Goal: Use online tool/utility: Utilize a website feature to perform a specific function

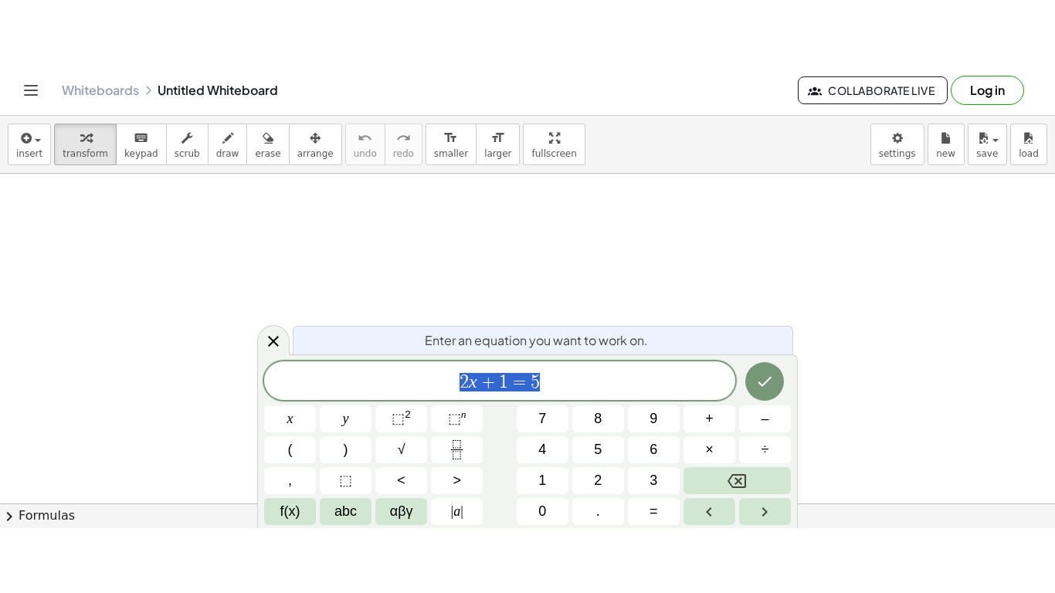
scroll to position [296, 0]
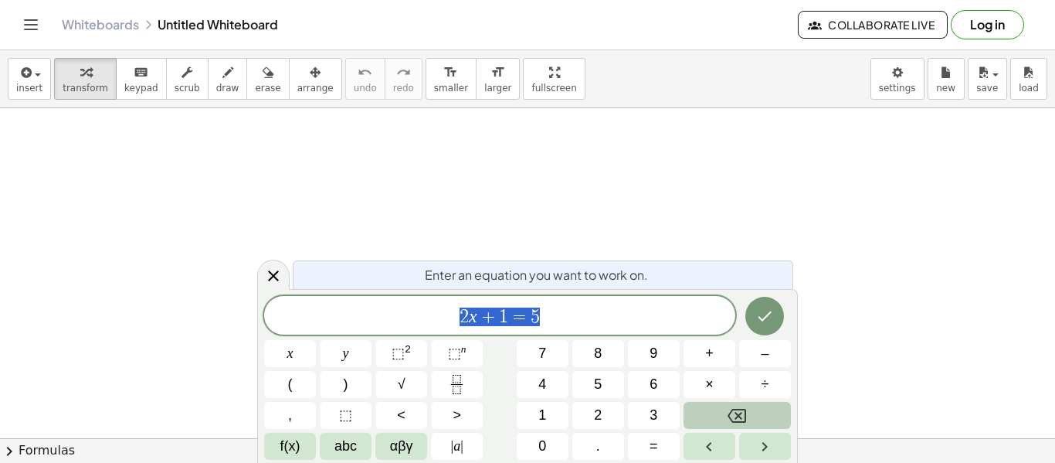
click at [731, 422] on icon "Backspace" at bounding box center [737, 415] width 19 height 19
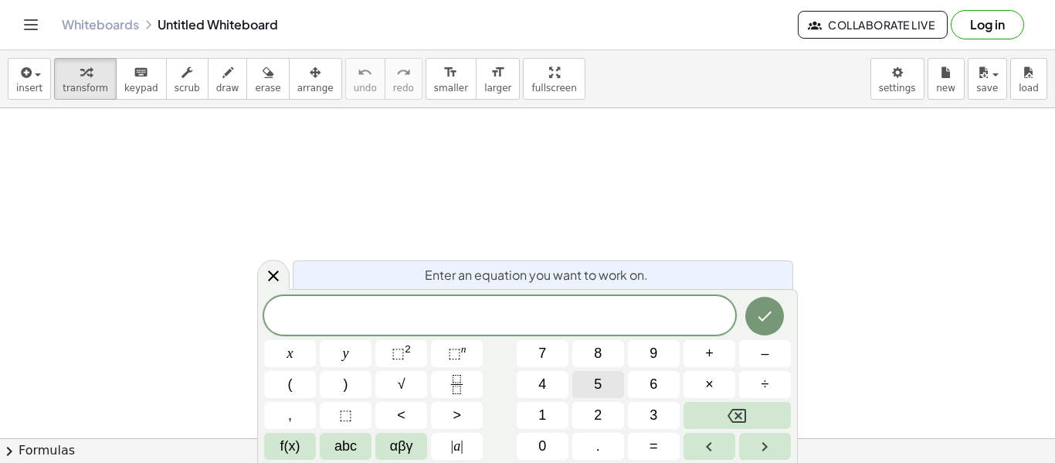
click at [595, 392] on span "5" at bounding box center [598, 384] width 8 height 21
click at [288, 397] on button "(" at bounding box center [290, 384] width 52 height 27
click at [348, 359] on span "y" at bounding box center [346, 353] width 6 height 21
click at [751, 357] on button "–" at bounding box center [765, 353] width 52 height 27
click at [599, 412] on span "2" at bounding box center [598, 415] width 8 height 21
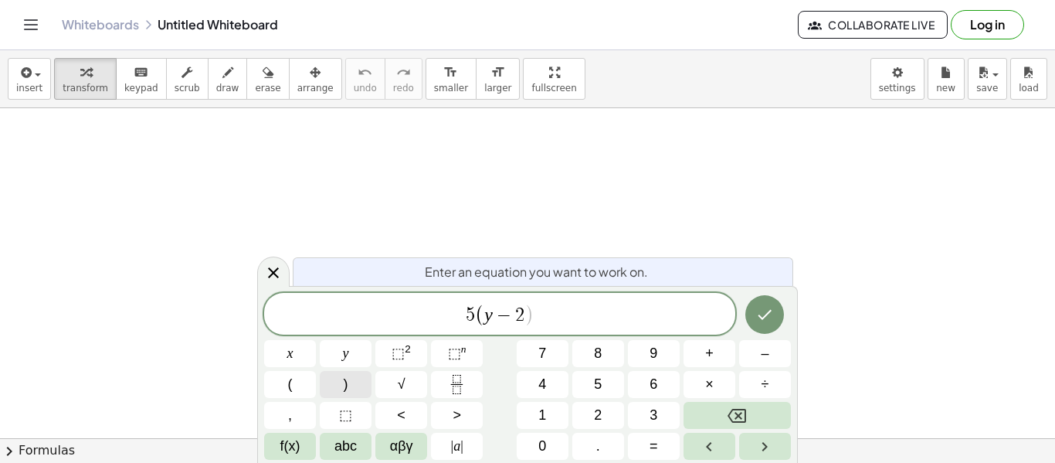
click at [355, 379] on button ")" at bounding box center [346, 384] width 52 height 27
click at [765, 344] on span "–" at bounding box center [765, 353] width 8 height 21
click at [555, 358] on button "7" at bounding box center [543, 353] width 52 height 27
click at [358, 352] on button "y" at bounding box center [346, 353] width 52 height 27
click at [477, 321] on span "−" at bounding box center [488, 315] width 22 height 19
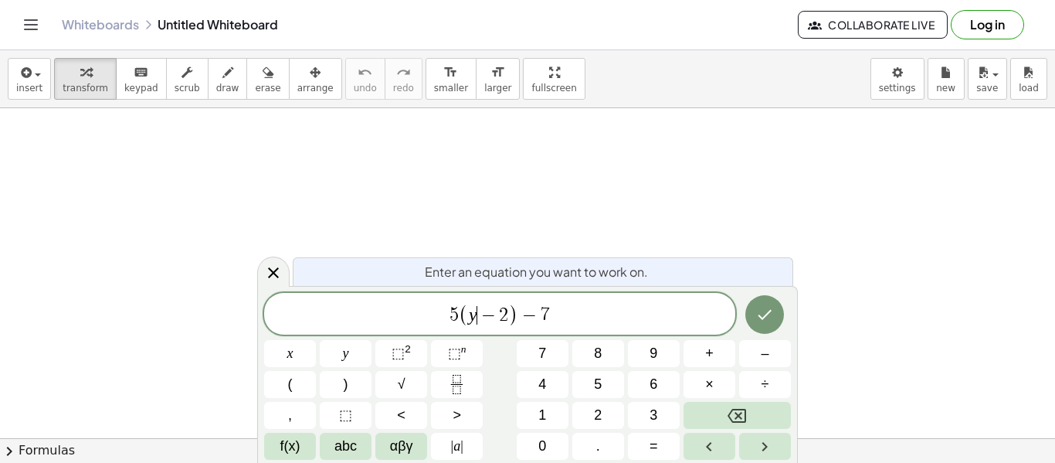
click at [548, 320] on span "7" at bounding box center [545, 315] width 9 height 19
click at [644, 450] on button "=" at bounding box center [654, 446] width 52 height 27
click at [739, 355] on button "–" at bounding box center [765, 353] width 52 height 27
click at [665, 410] on button "3" at bounding box center [654, 415] width 52 height 27
click at [614, 413] on button "2" at bounding box center [598, 415] width 52 height 27
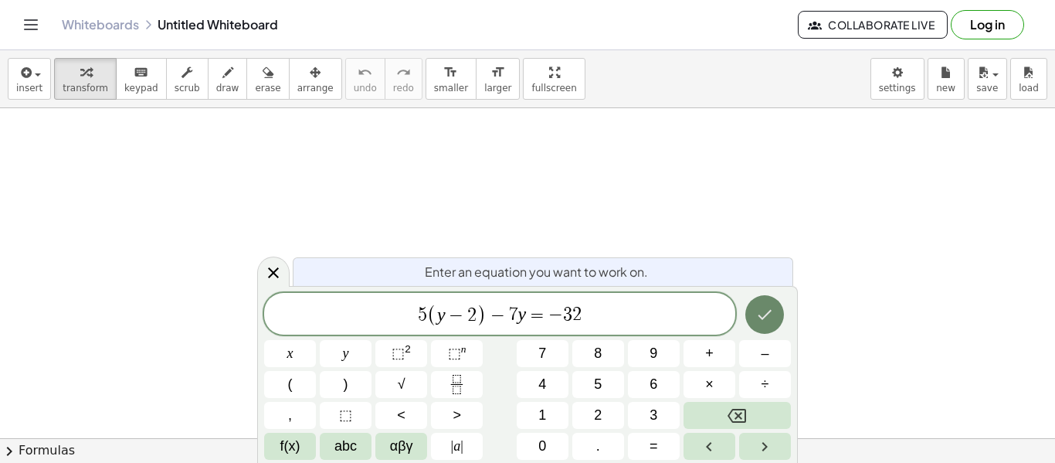
click at [768, 295] on button "Done" at bounding box center [764, 314] width 39 height 39
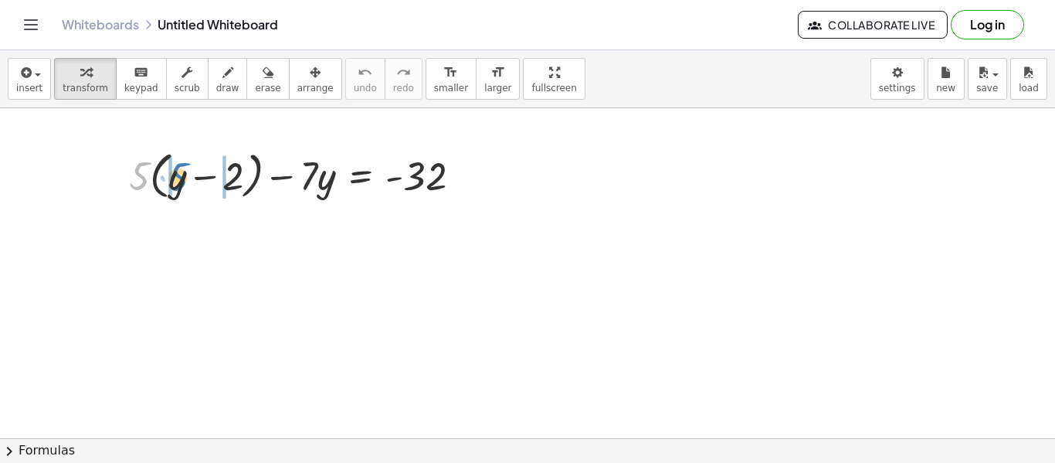
drag, startPoint x: 138, startPoint y: 161, endPoint x: 175, endPoint y: 160, distance: 36.3
click at [175, 160] on div at bounding box center [301, 174] width 360 height 59
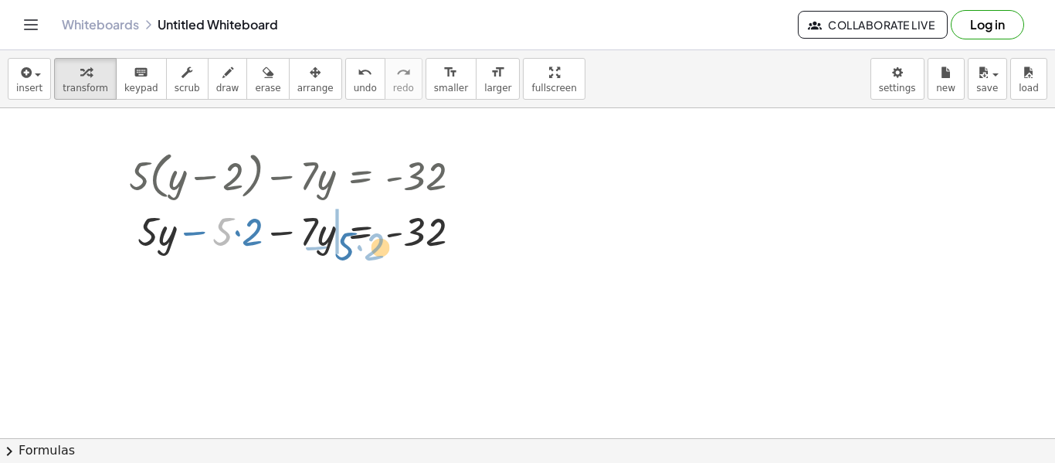
drag, startPoint x: 218, startPoint y: 231, endPoint x: 293, endPoint y: 240, distance: 76.3
click at [293, 240] on div at bounding box center [301, 230] width 360 height 53
drag, startPoint x: 245, startPoint y: 238, endPoint x: 324, endPoint y: 249, distance: 79.5
click at [324, 249] on div at bounding box center [301, 230] width 360 height 53
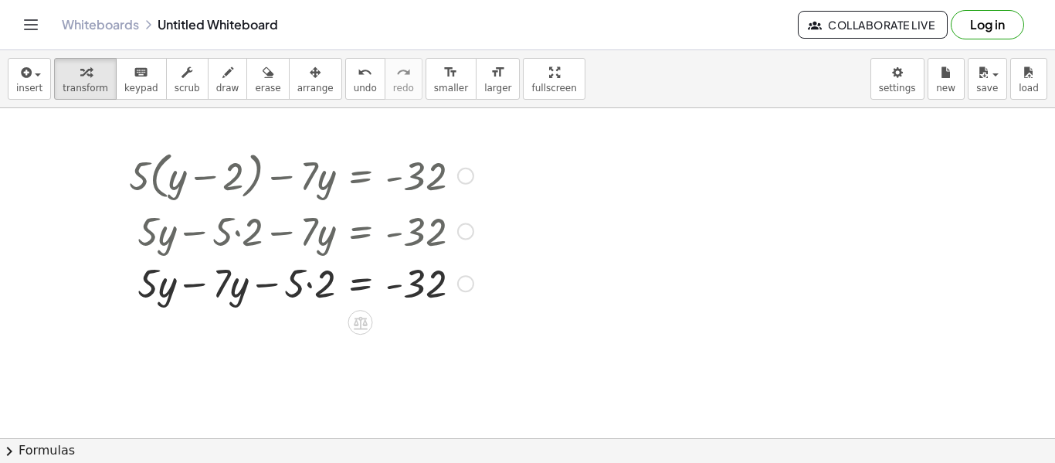
click at [463, 172] on div at bounding box center [465, 176] width 17 height 17
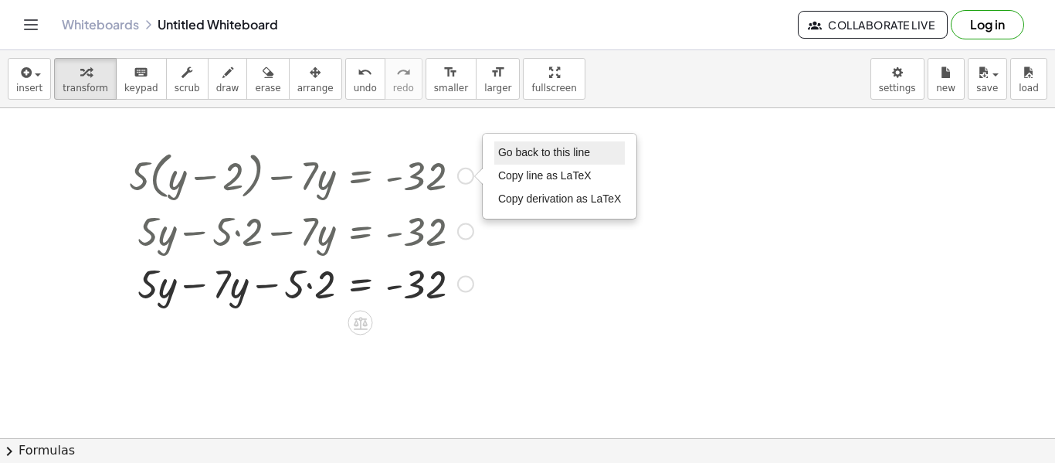
click at [505, 150] on span "Go back to this line" at bounding box center [544, 152] width 92 height 12
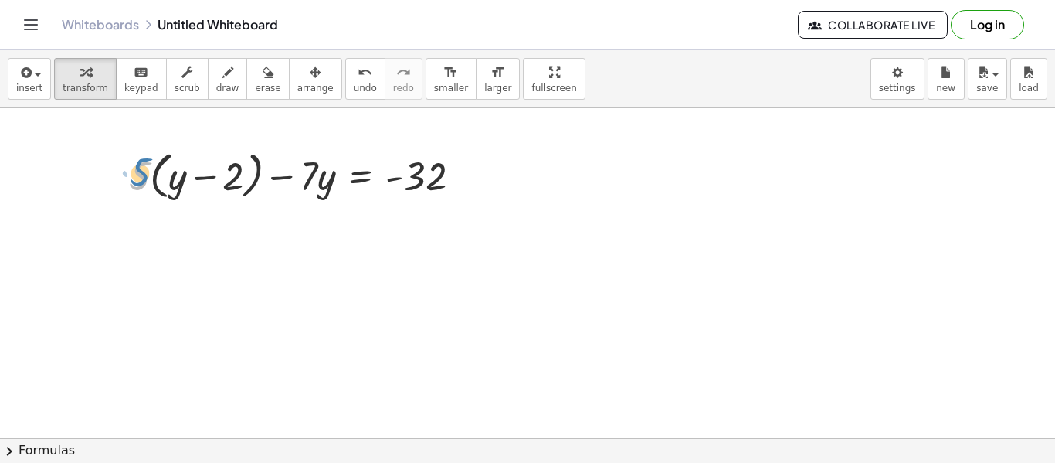
click at [137, 175] on div at bounding box center [301, 174] width 360 height 59
click at [211, 96] on button "draw" at bounding box center [228, 79] width 40 height 42
drag, startPoint x: 158, startPoint y: 202, endPoint x: 152, endPoint y: 240, distance: 38.3
click at [152, 240] on div at bounding box center [527, 192] width 1055 height 760
drag, startPoint x: 160, startPoint y: 203, endPoint x: 170, endPoint y: 205, distance: 10.2
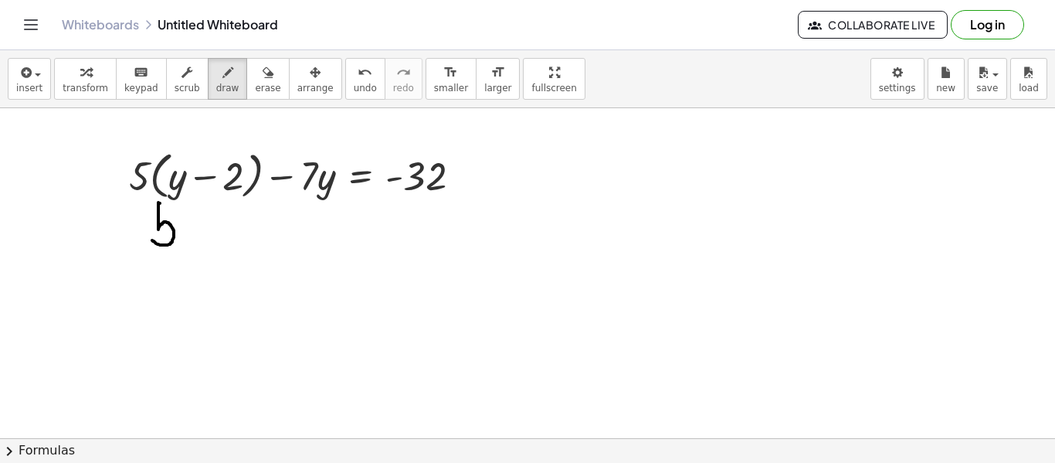
click at [170, 205] on div at bounding box center [527, 192] width 1055 height 760
drag, startPoint x: 189, startPoint y: 213, endPoint x: 178, endPoint y: 241, distance: 30.1
click at [178, 241] on div at bounding box center [527, 192] width 1055 height 760
drag, startPoint x: 173, startPoint y: 212, endPoint x: 180, endPoint y: 226, distance: 15.5
click at [180, 226] on div at bounding box center [527, 192] width 1055 height 760
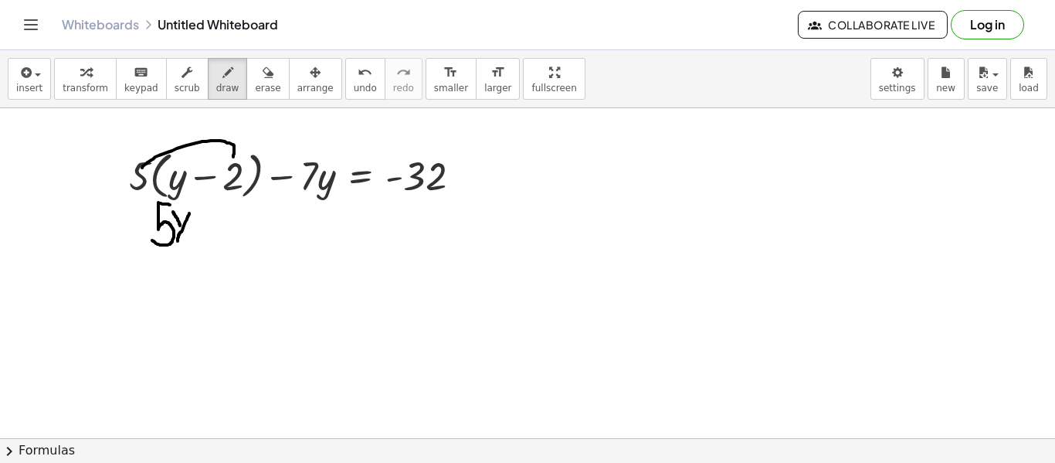
drag, startPoint x: 142, startPoint y: 168, endPoint x: 232, endPoint y: 165, distance: 90.4
click at [232, 165] on div at bounding box center [527, 192] width 1055 height 760
click at [531, 88] on span "fullscreen" at bounding box center [553, 88] width 45 height 11
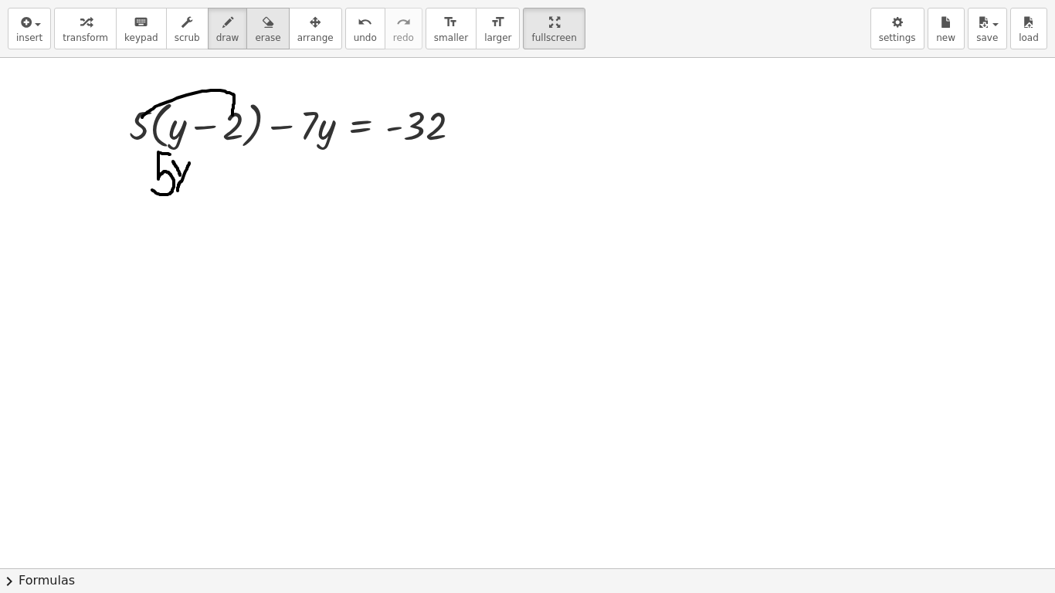
click at [263, 29] on button "erase" at bounding box center [267, 29] width 42 height 42
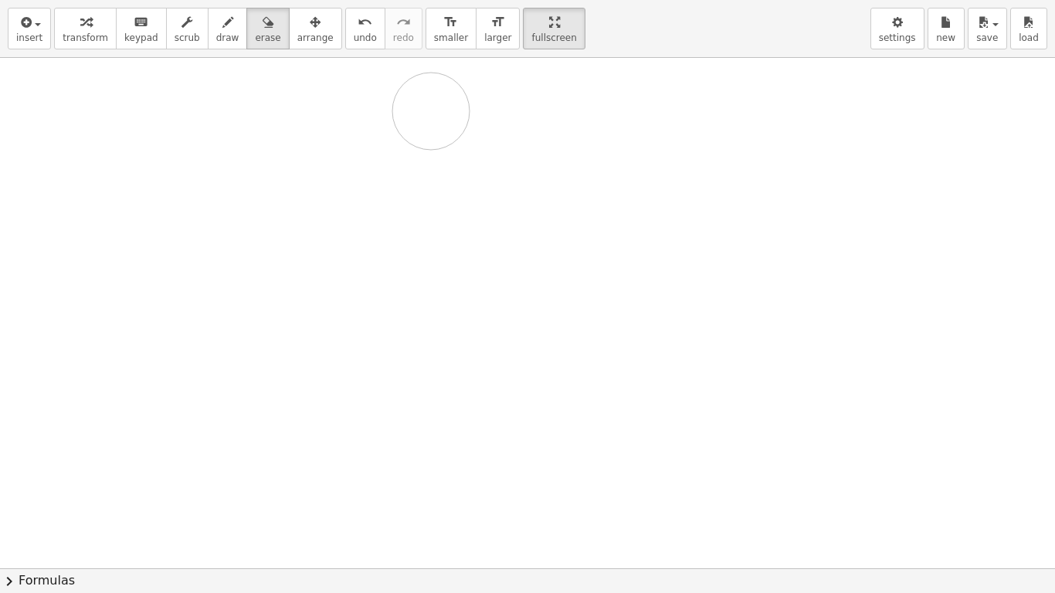
drag, startPoint x: 232, startPoint y: 98, endPoint x: 376, endPoint y: 236, distance: 199.4
click at [376, 236] on div at bounding box center [527, 272] width 1055 height 1021
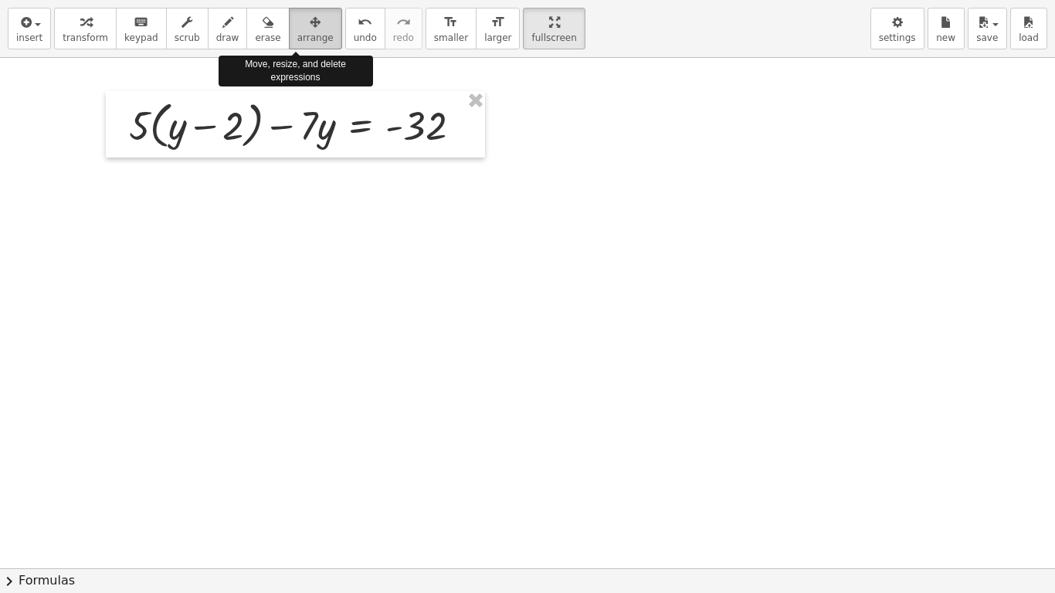
click at [300, 47] on button "arrange" at bounding box center [315, 29] width 53 height 42
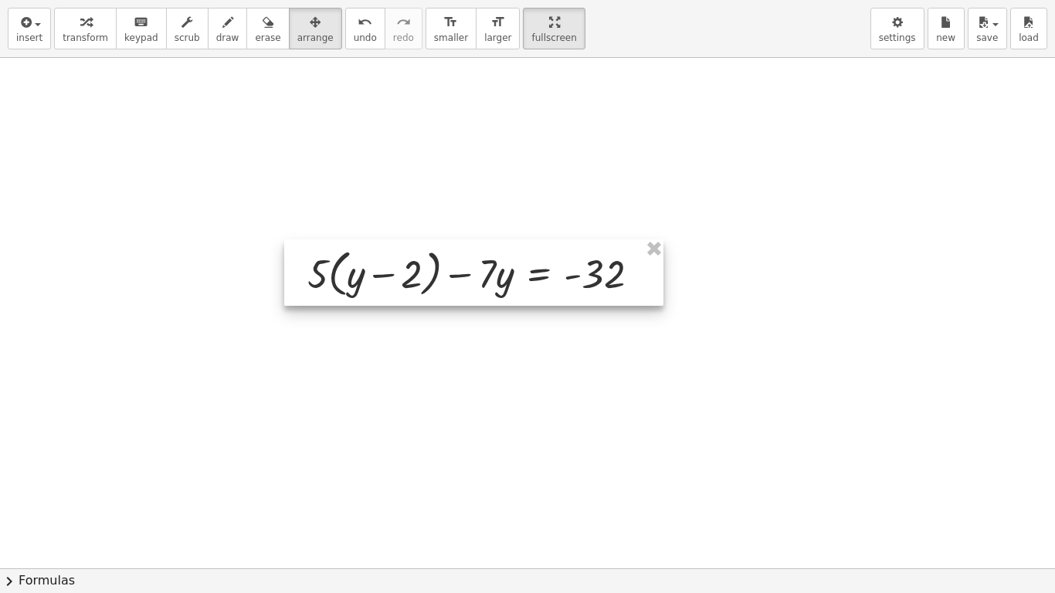
drag, startPoint x: 347, startPoint y: 153, endPoint x: 525, endPoint y: 300, distance: 231.5
click at [525, 300] on div at bounding box center [473, 272] width 379 height 66
click at [407, 181] on div at bounding box center [527, 272] width 1055 height 1021
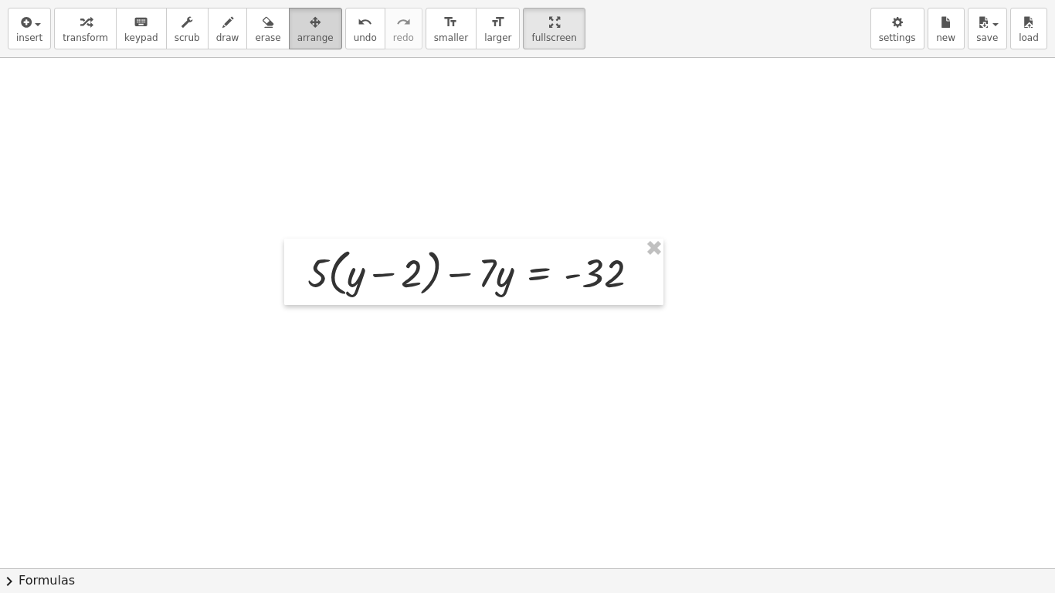
click at [300, 32] on span "arrange" at bounding box center [315, 37] width 36 height 11
click at [36, 46] on button "insert" at bounding box center [29, 29] width 43 height 42
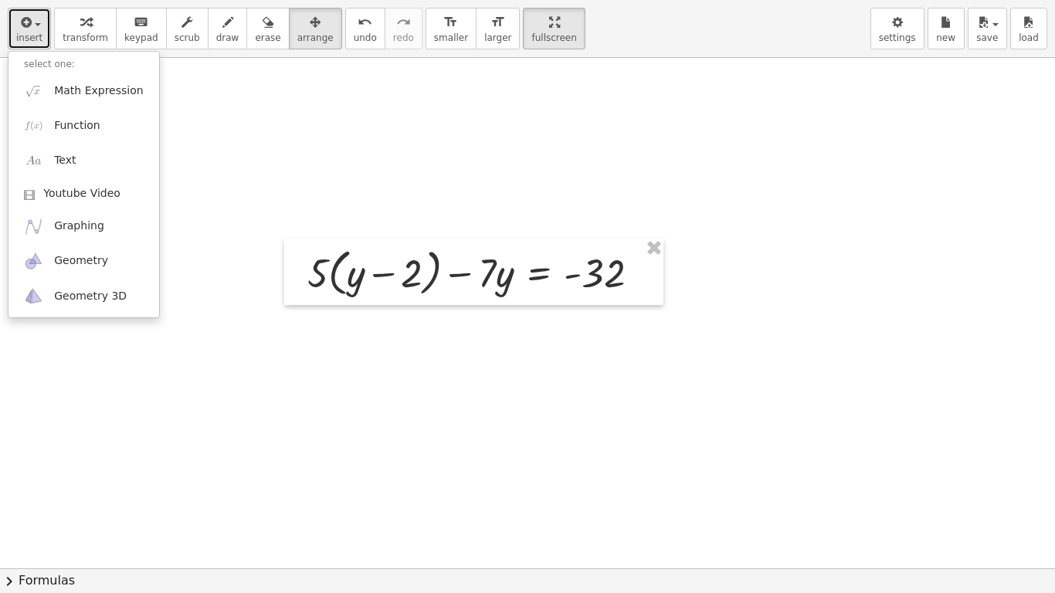
click at [20, 29] on icon "button" at bounding box center [25, 22] width 14 height 19
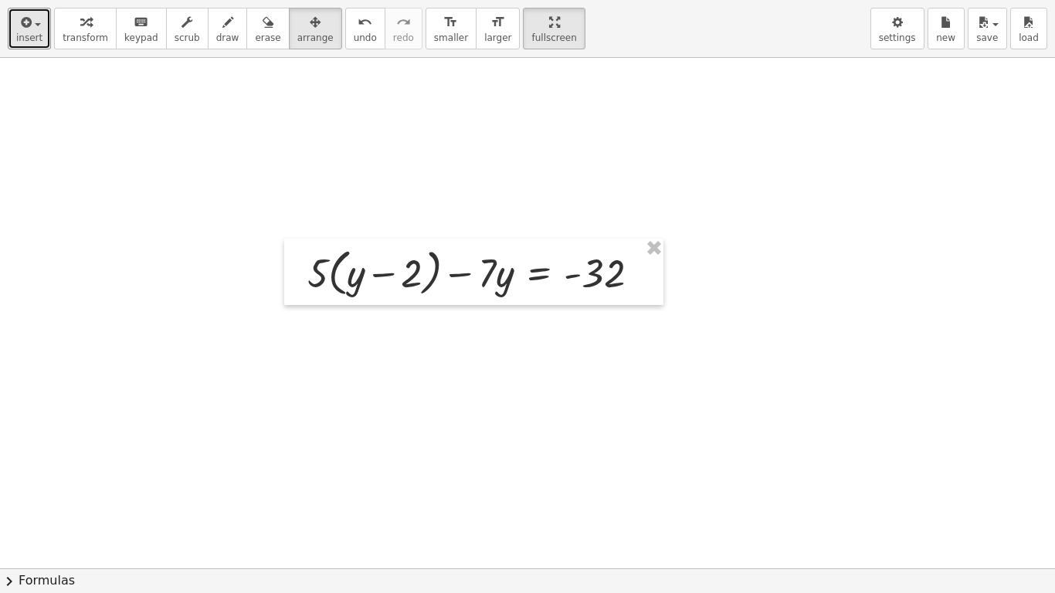
click at [828, 259] on div at bounding box center [527, 272] width 1055 height 1021
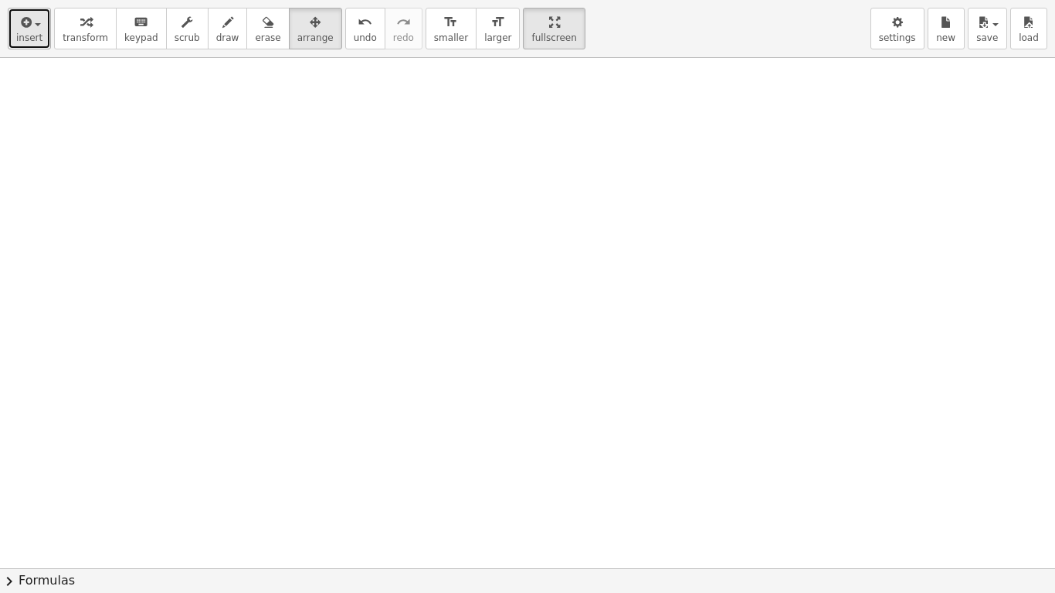
click at [25, 38] on span "insert" at bounding box center [29, 37] width 26 height 11
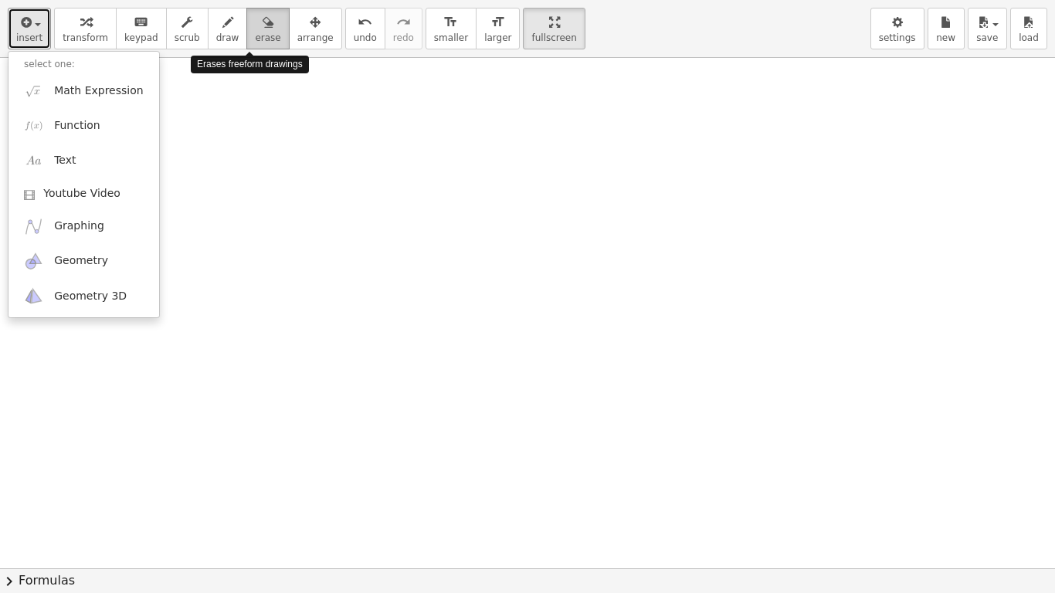
click at [260, 25] on div "button" at bounding box center [267, 21] width 25 height 19
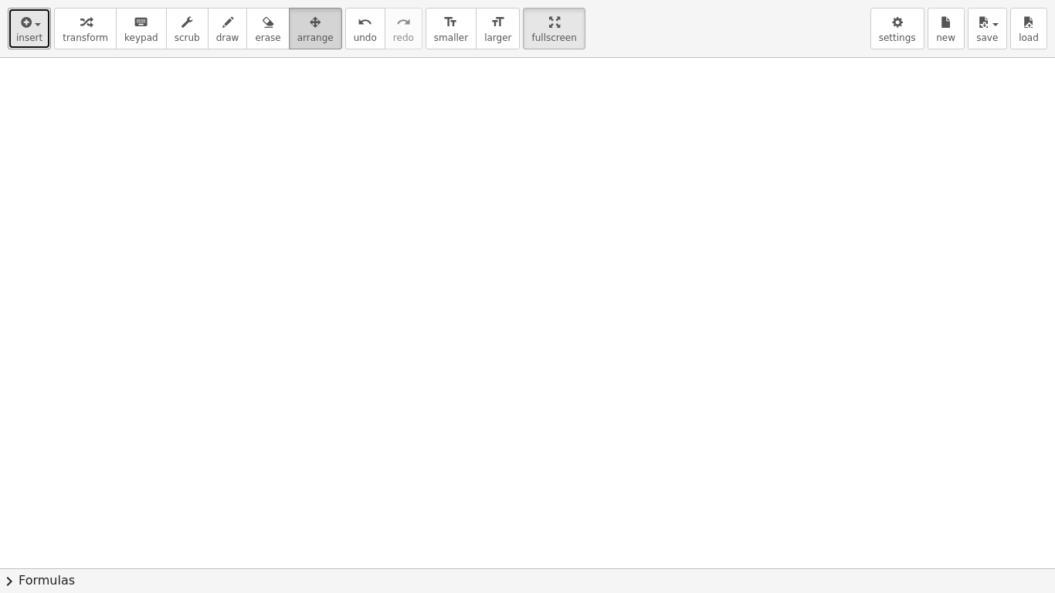
click at [310, 23] on icon "button" at bounding box center [315, 22] width 11 height 19
click at [144, 36] on span "keypad" at bounding box center [141, 37] width 34 height 11
click at [29, 31] on icon "button" at bounding box center [25, 22] width 14 height 19
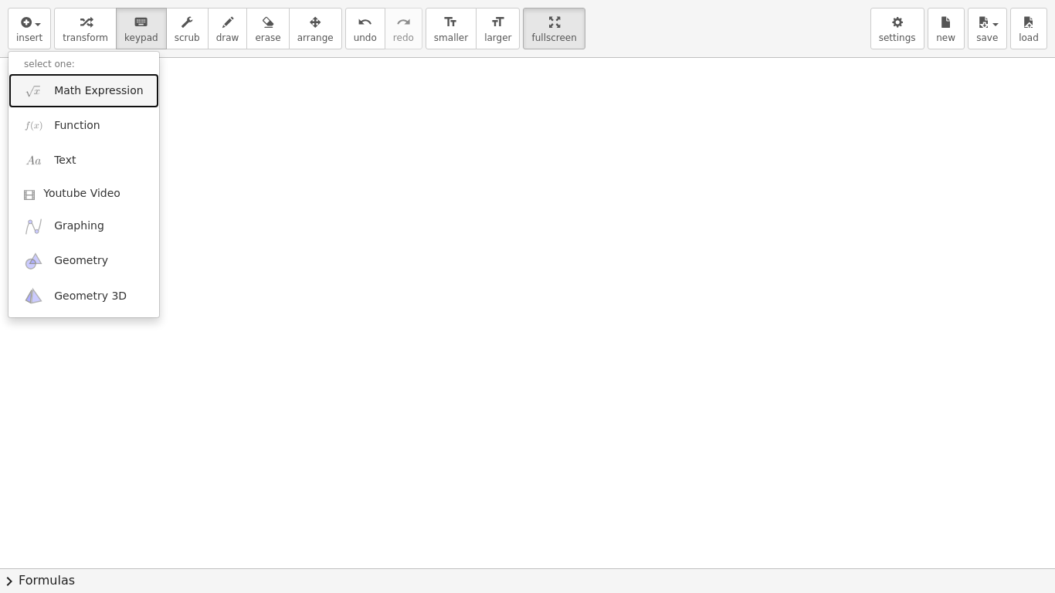
click at [83, 93] on span "Math Expression" at bounding box center [98, 90] width 89 height 15
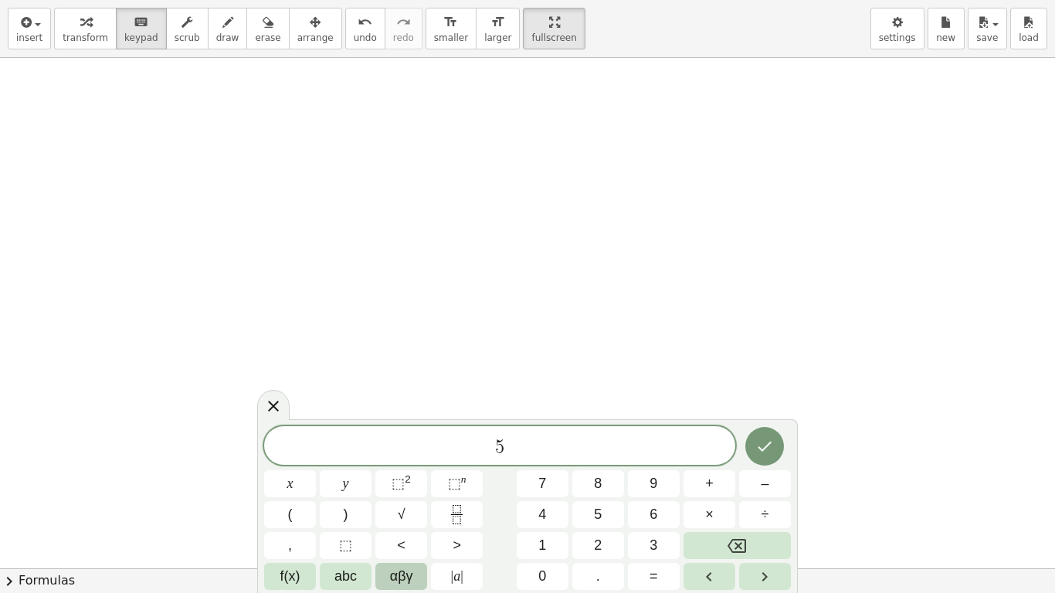
scroll to position [2, 0]
click at [775, 446] on button "Done" at bounding box center [764, 445] width 39 height 39
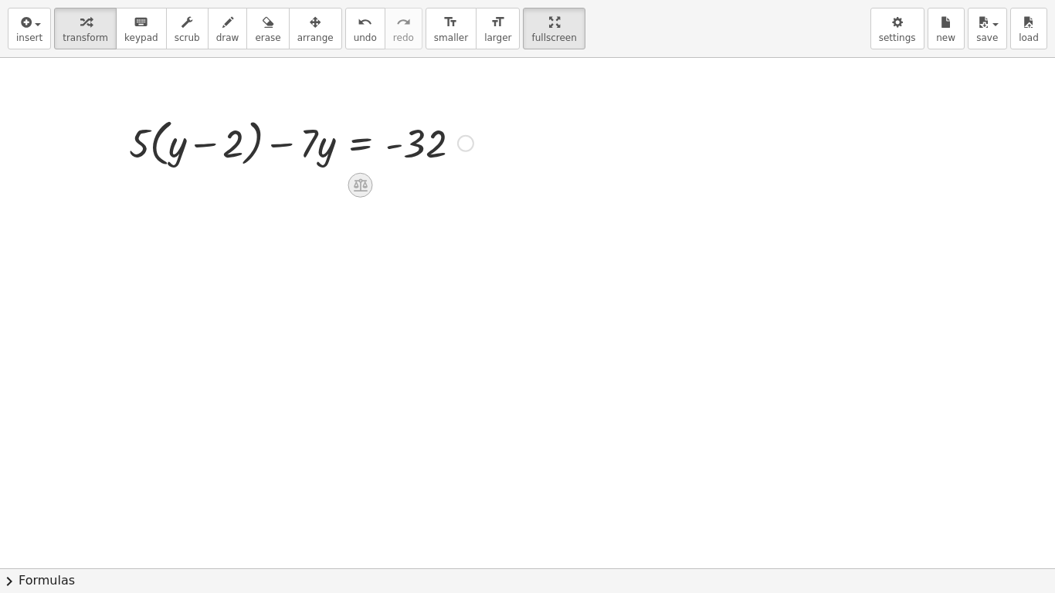
click at [357, 186] on icon at bounding box center [361, 185] width 14 height 13
click at [356, 256] on div at bounding box center [527, 272] width 1055 height 1021
drag, startPoint x: 139, startPoint y: 154, endPoint x: 171, endPoint y: 156, distance: 31.8
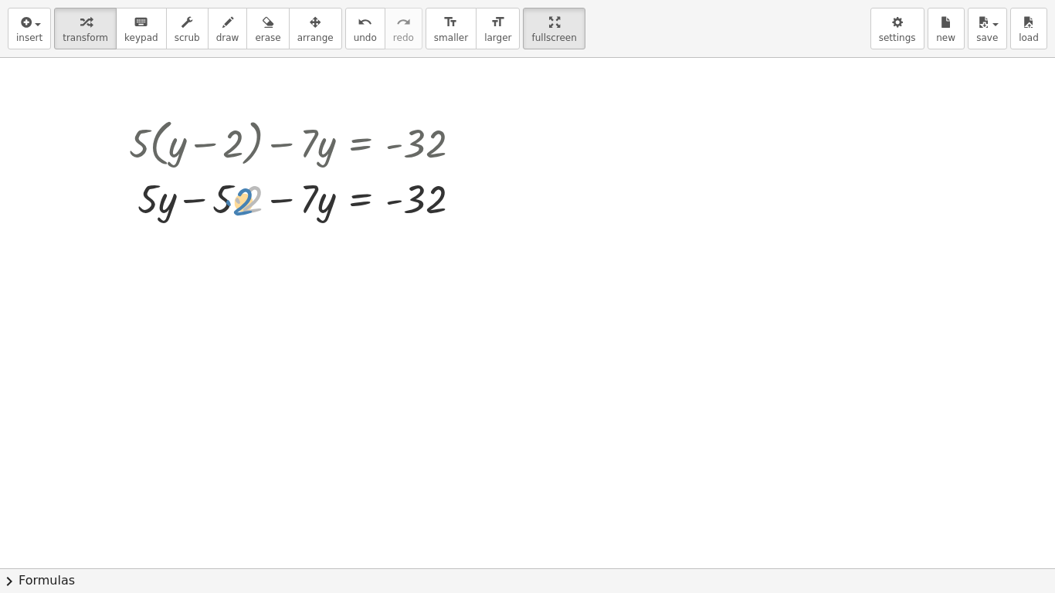
click at [236, 201] on div at bounding box center [301, 197] width 360 height 53
drag, startPoint x: 226, startPoint y: 199, endPoint x: 250, endPoint y: 202, distance: 24.1
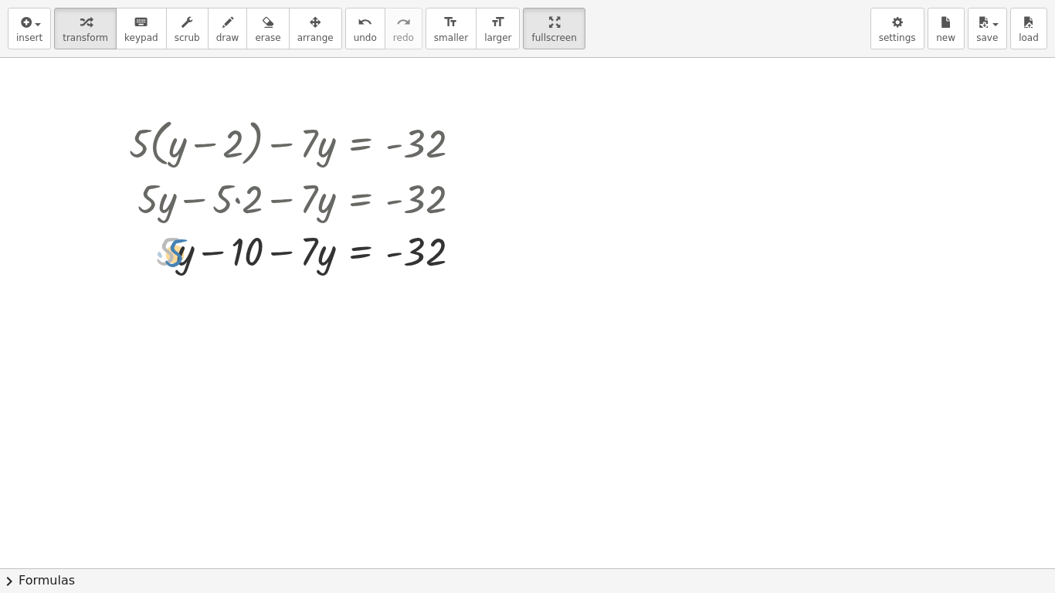
click at [172, 268] on div at bounding box center [301, 250] width 360 height 53
click at [180, 257] on div at bounding box center [301, 250] width 360 height 53
click at [307, 250] on div at bounding box center [301, 250] width 360 height 53
drag, startPoint x: 168, startPoint y: 259, endPoint x: 107, endPoint y: 351, distance: 111.0
drag, startPoint x: 173, startPoint y: 253, endPoint x: 321, endPoint y: 256, distance: 148.3
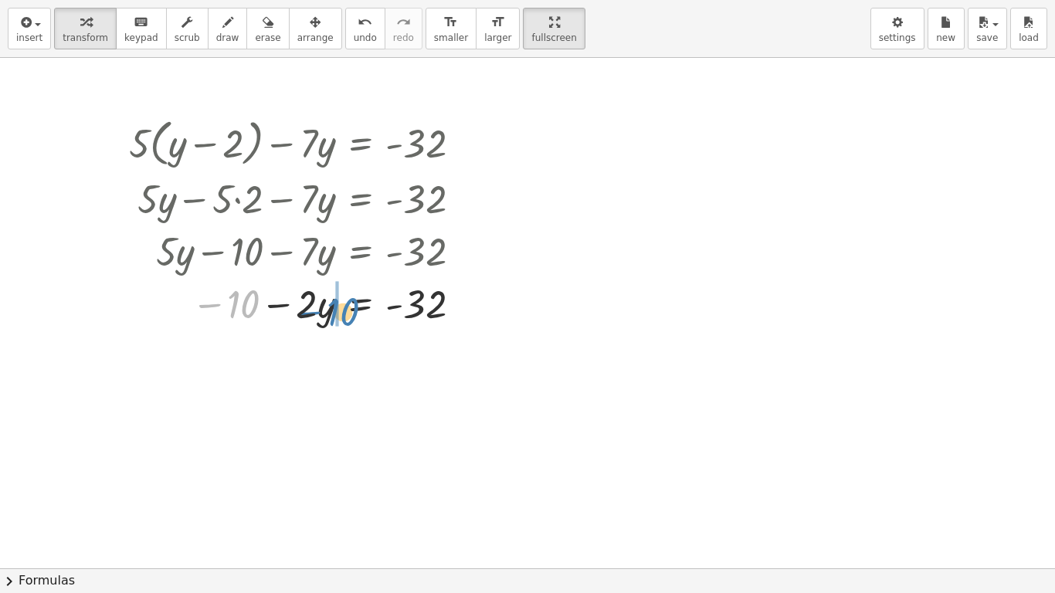
drag, startPoint x: 242, startPoint y: 301, endPoint x: 340, endPoint y: 308, distance: 98.3
click at [340, 308] on div at bounding box center [301, 303] width 360 height 53
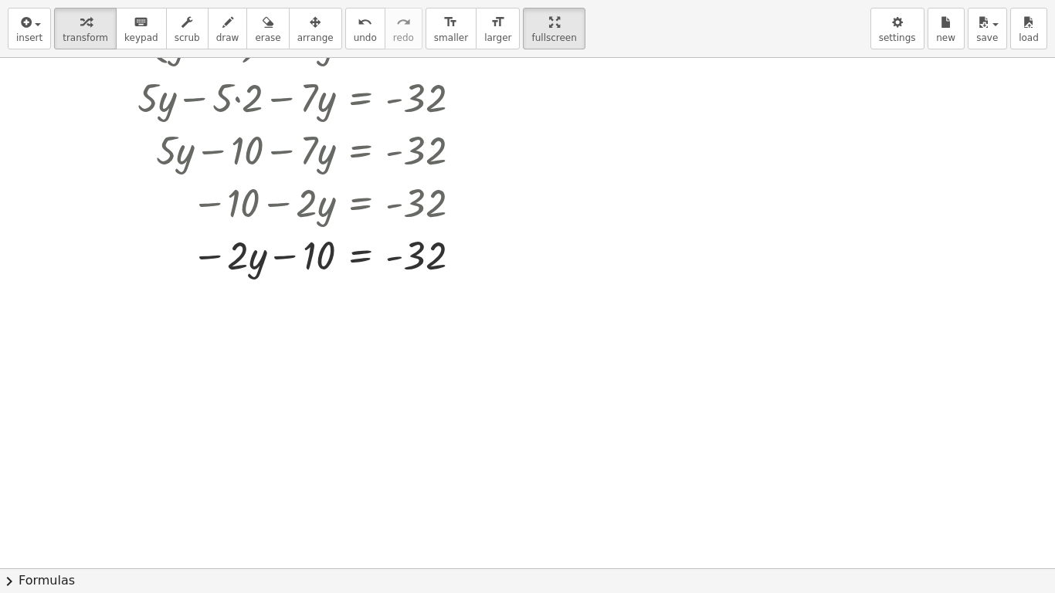
scroll to position [393, 0]
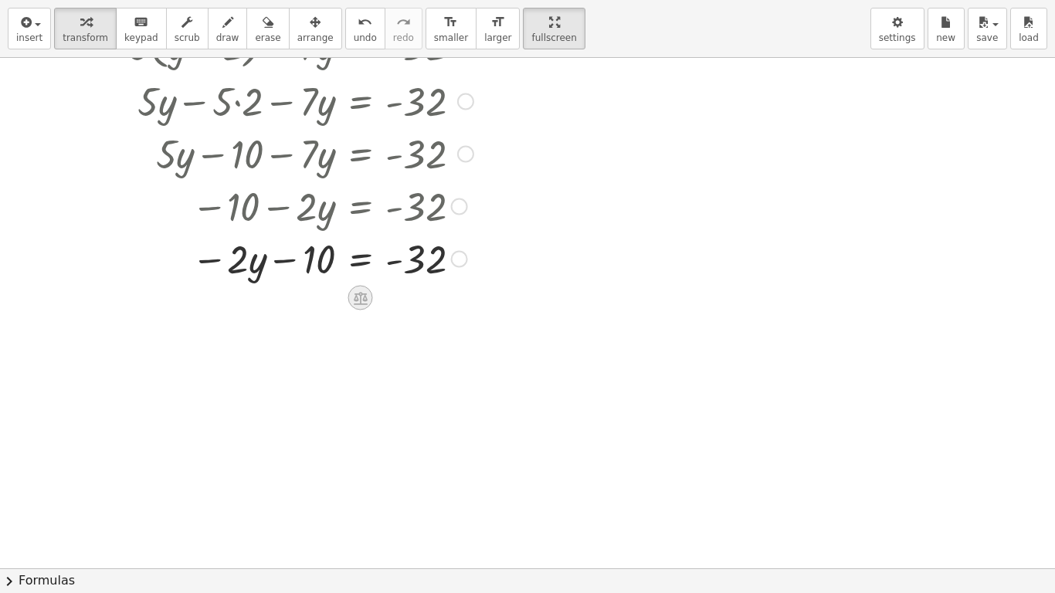
click at [357, 292] on icon at bounding box center [361, 298] width 14 height 13
click at [305, 299] on div "+" at bounding box center [298, 298] width 25 height 25
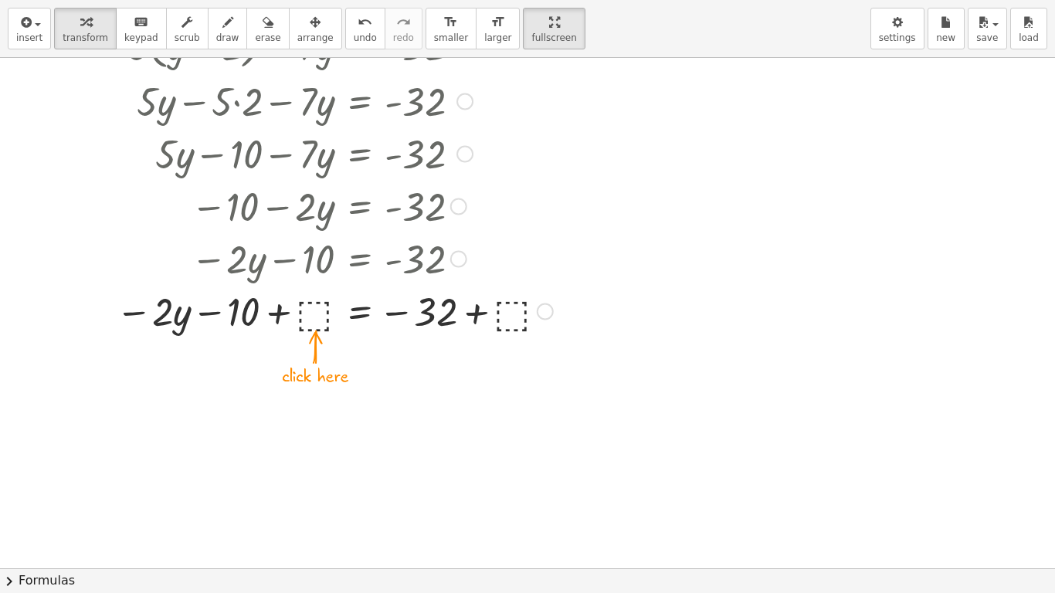
click at [309, 317] on div at bounding box center [334, 310] width 453 height 53
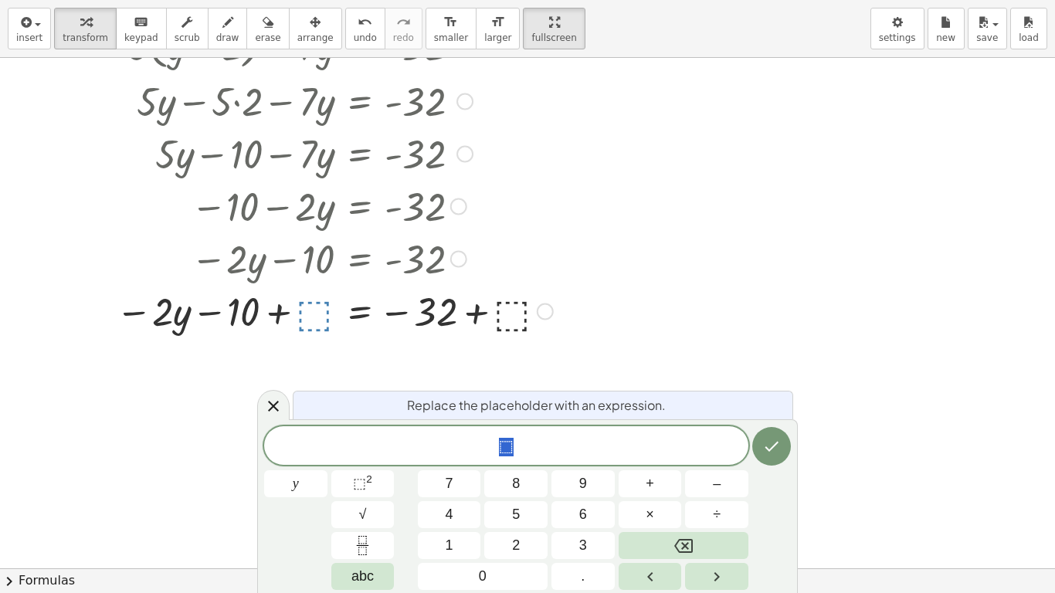
click at [450, 262] on div at bounding box center [458, 259] width 17 height 17
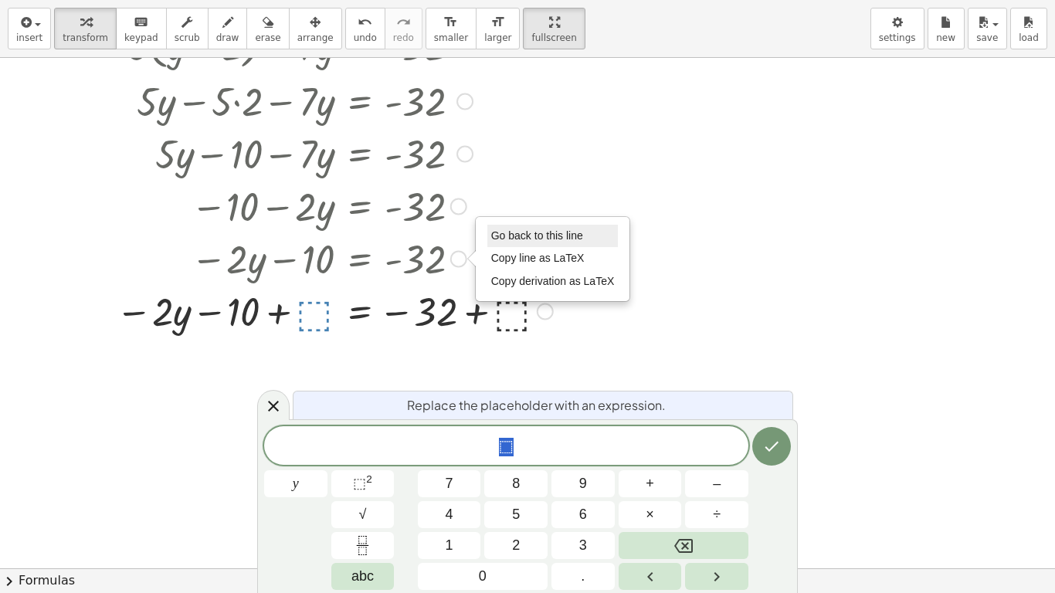
click at [492, 241] on span "Go back to this line" at bounding box center [537, 235] width 92 height 12
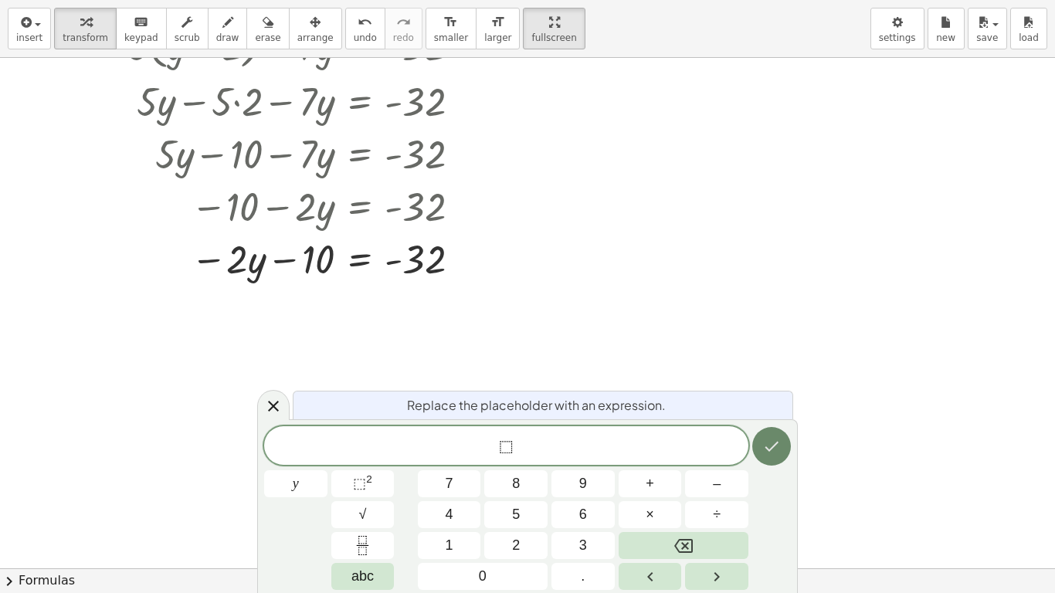
click at [772, 454] on icon "Done" at bounding box center [771, 446] width 19 height 19
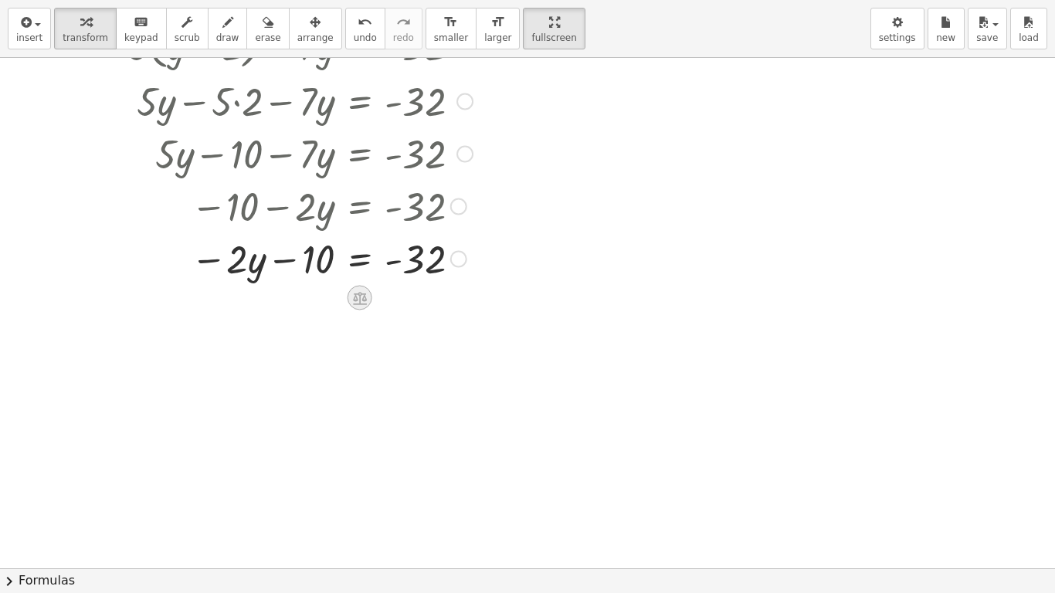
click at [357, 296] on icon at bounding box center [359, 298] width 16 height 16
click at [423, 298] on icon at bounding box center [421, 298] width 9 height 2
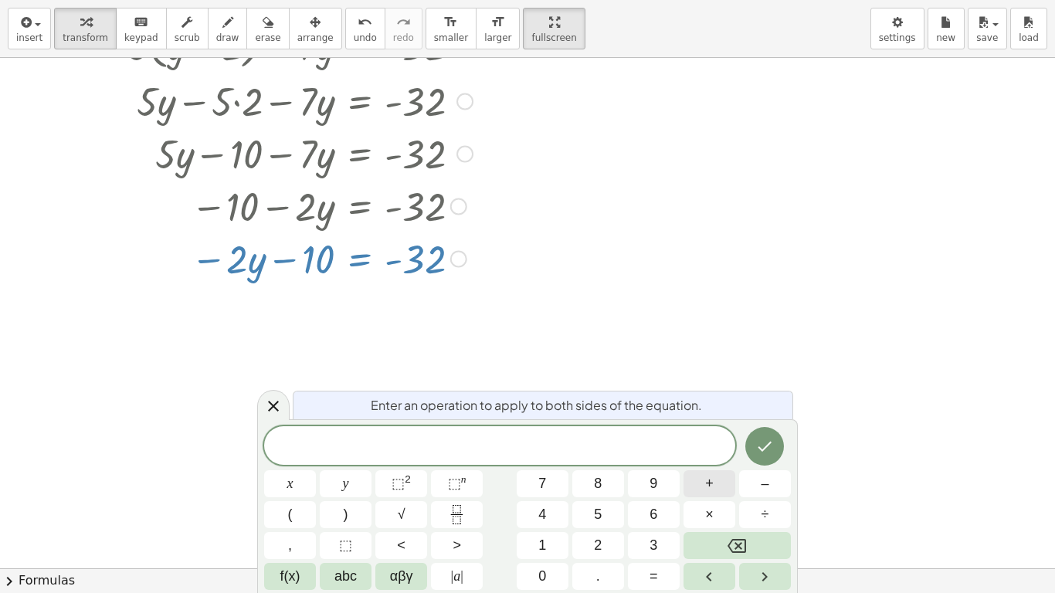
click at [719, 462] on button "+" at bounding box center [710, 483] width 52 height 27
click at [548, 462] on button "1" at bounding box center [543, 545] width 52 height 27
click at [541, 462] on span "0" at bounding box center [542, 576] width 8 height 21
click at [761, 433] on button "Done" at bounding box center [764, 446] width 39 height 39
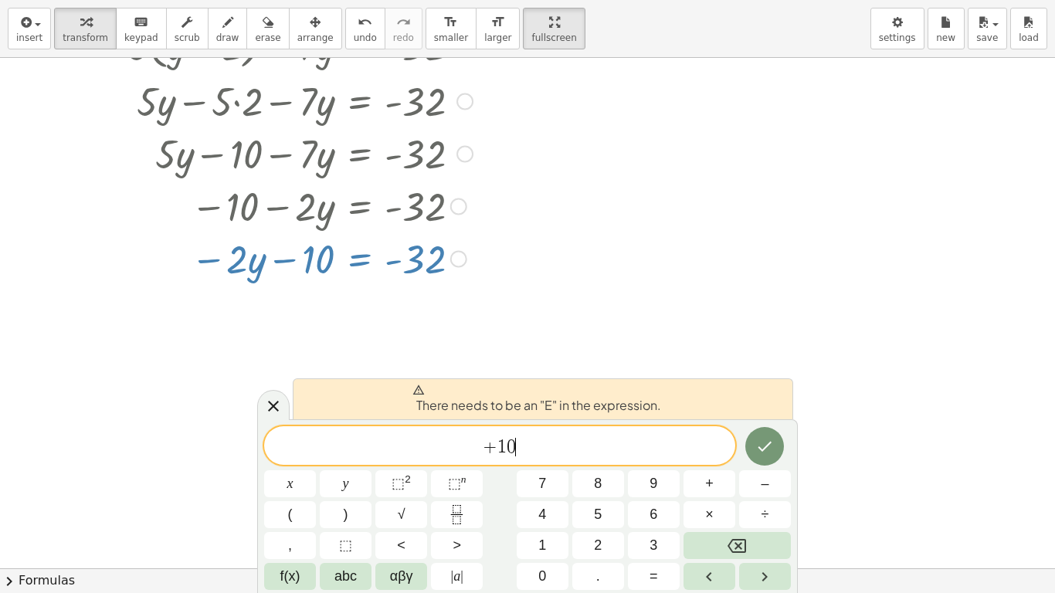
click at [471, 444] on span "+ 1 0 ​" at bounding box center [499, 447] width 471 height 22
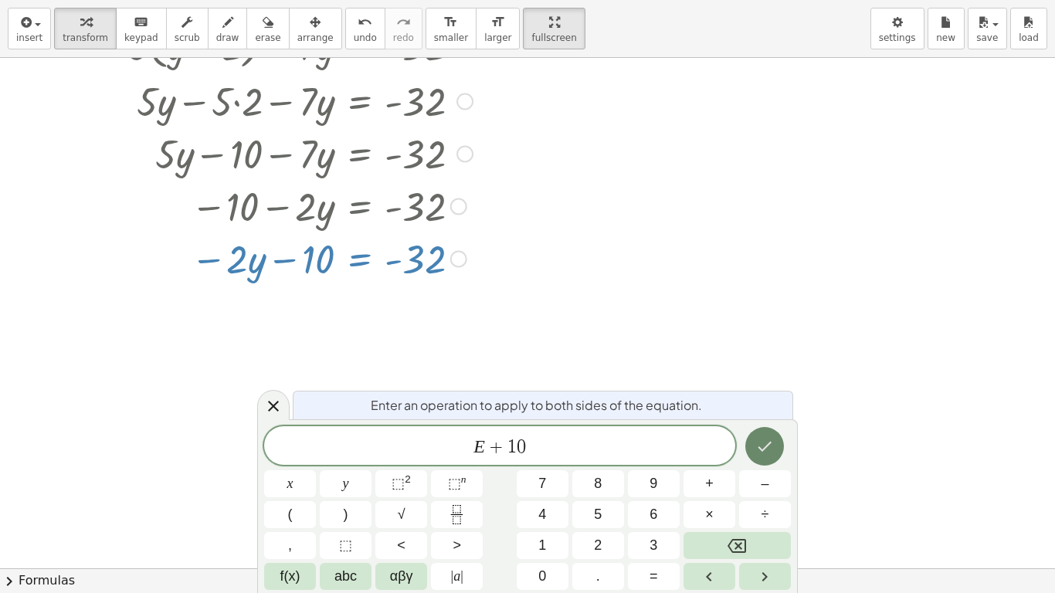
click at [773, 446] on icon "Done" at bounding box center [764, 446] width 19 height 19
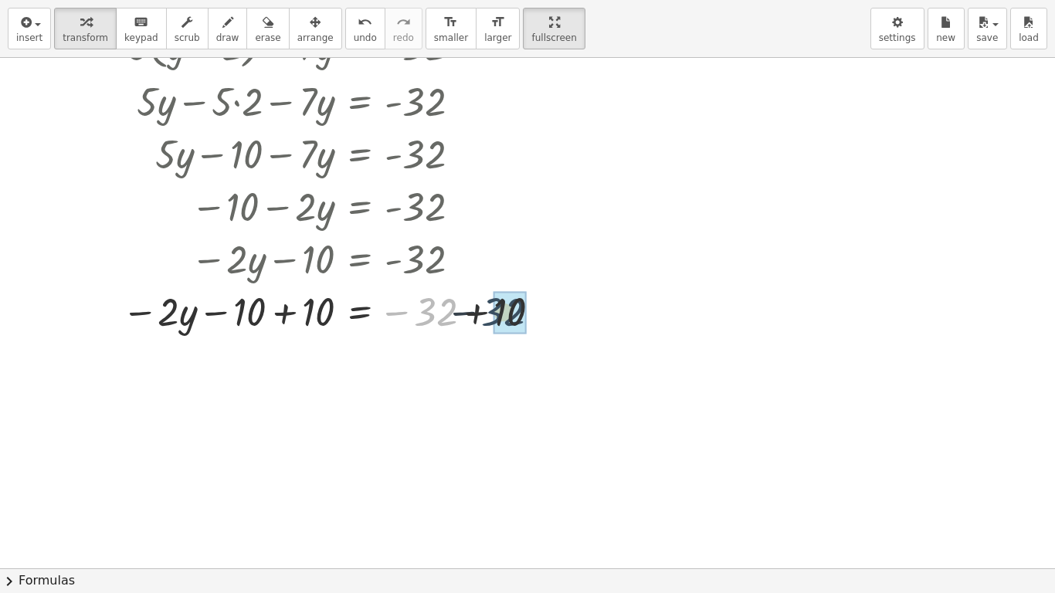
drag, startPoint x: 433, startPoint y: 321, endPoint x: 505, endPoint y: 321, distance: 72.6
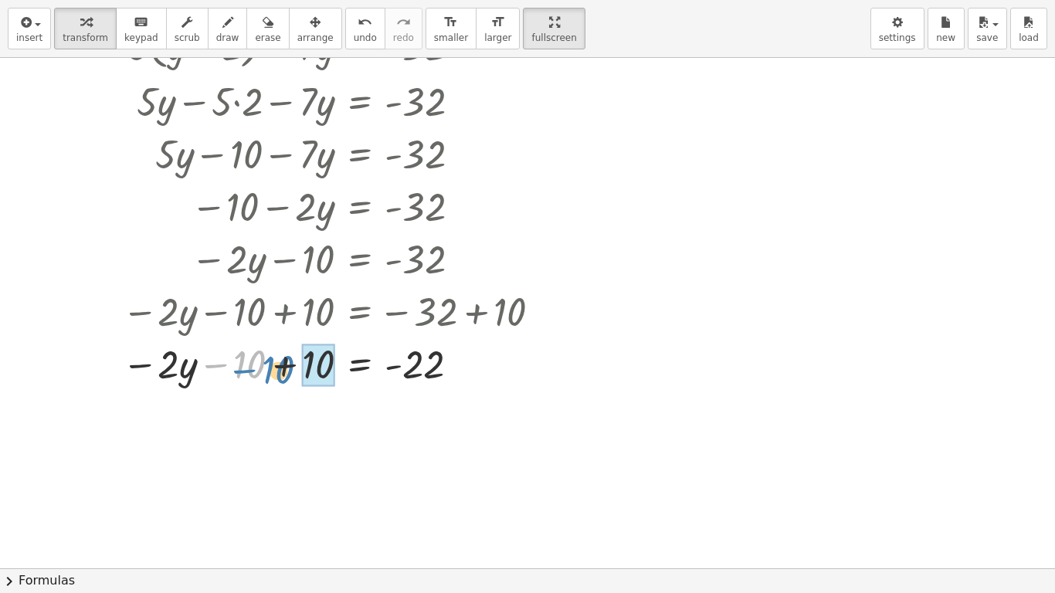
drag, startPoint x: 239, startPoint y: 365, endPoint x: 340, endPoint y: 366, distance: 101.2
click at [340, 366] on div at bounding box center [334, 363] width 453 height 53
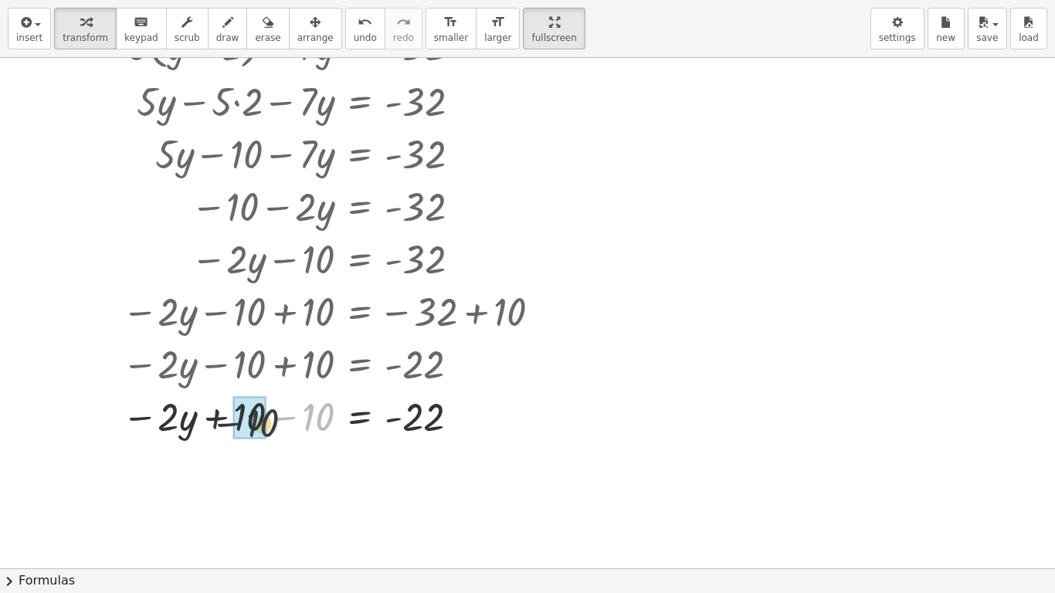
drag, startPoint x: 318, startPoint y: 409, endPoint x: 249, endPoint y: 416, distance: 69.9
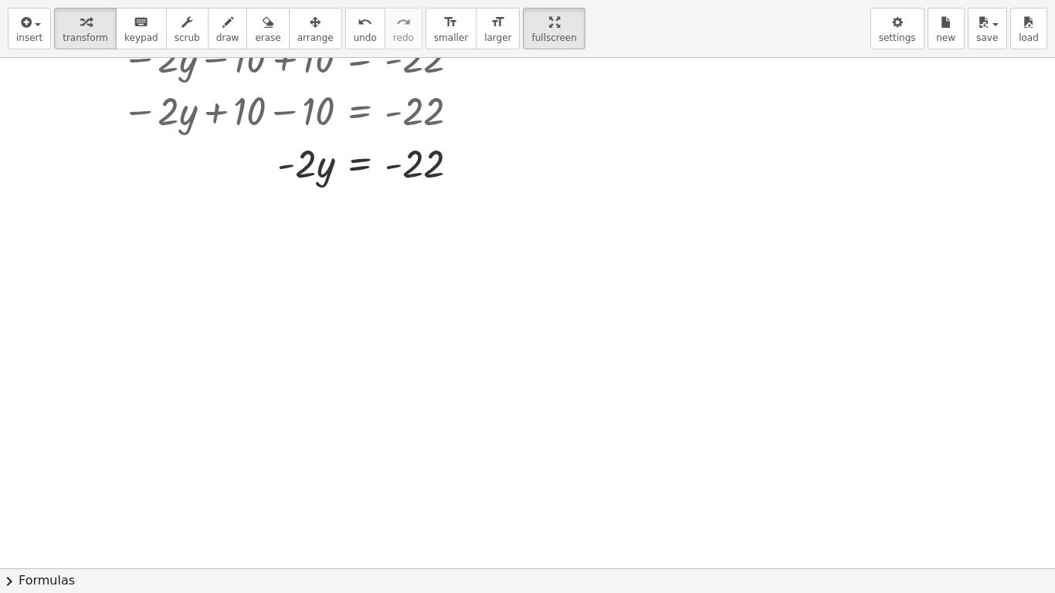
scroll to position [700, 0]
click at [356, 198] on icon at bounding box center [359, 201] width 16 height 16
click at [296, 201] on span "+" at bounding box center [297, 202] width 9 height 22
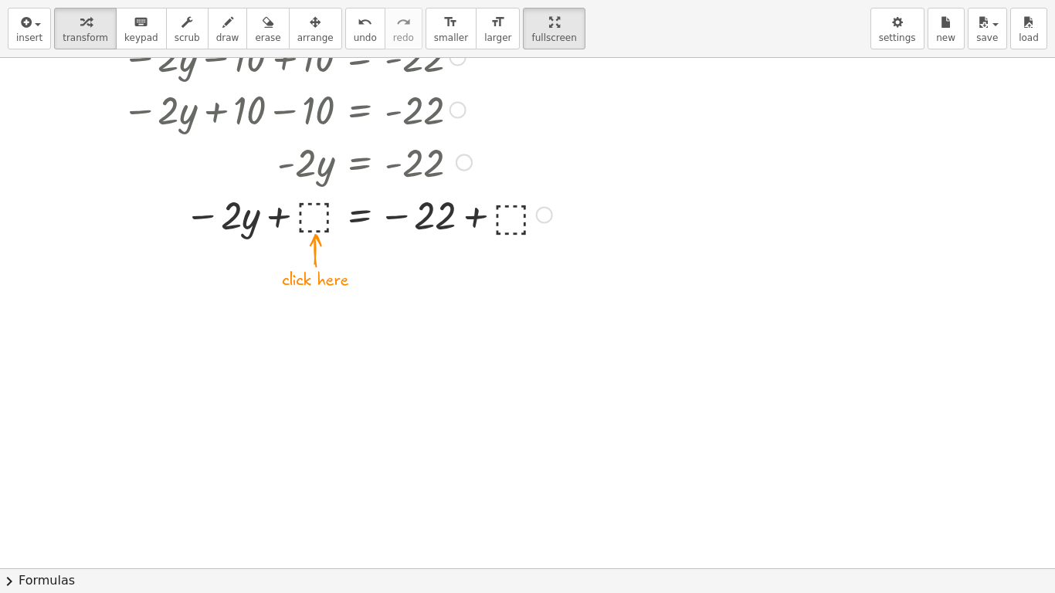
click at [310, 218] on div at bounding box center [334, 214] width 453 height 53
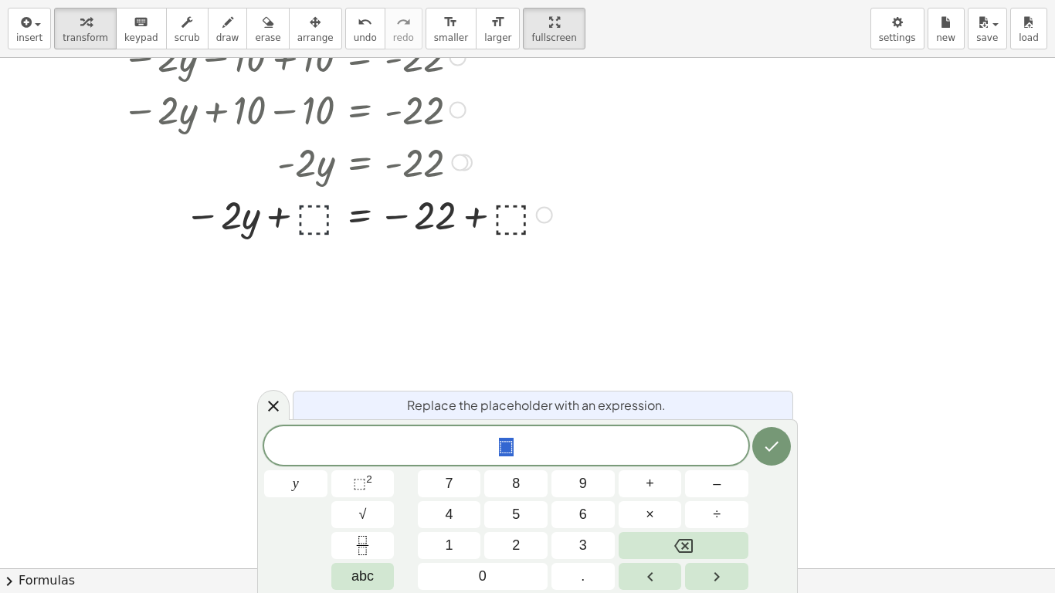
scroll to position [5, 0]
click at [280, 408] on icon at bounding box center [273, 406] width 19 height 19
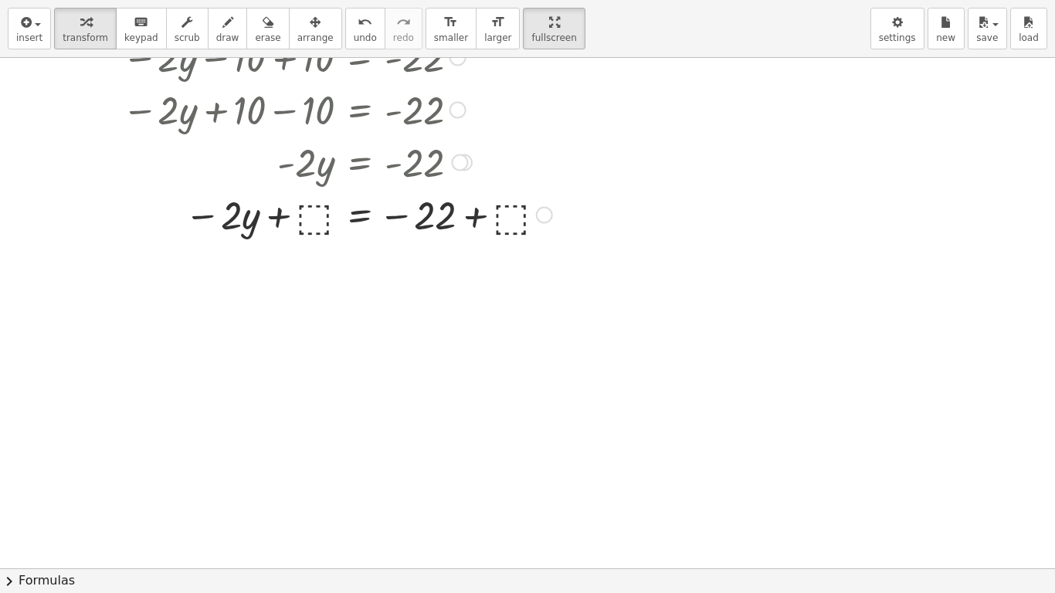
click at [460, 158] on div at bounding box center [459, 162] width 17 height 17
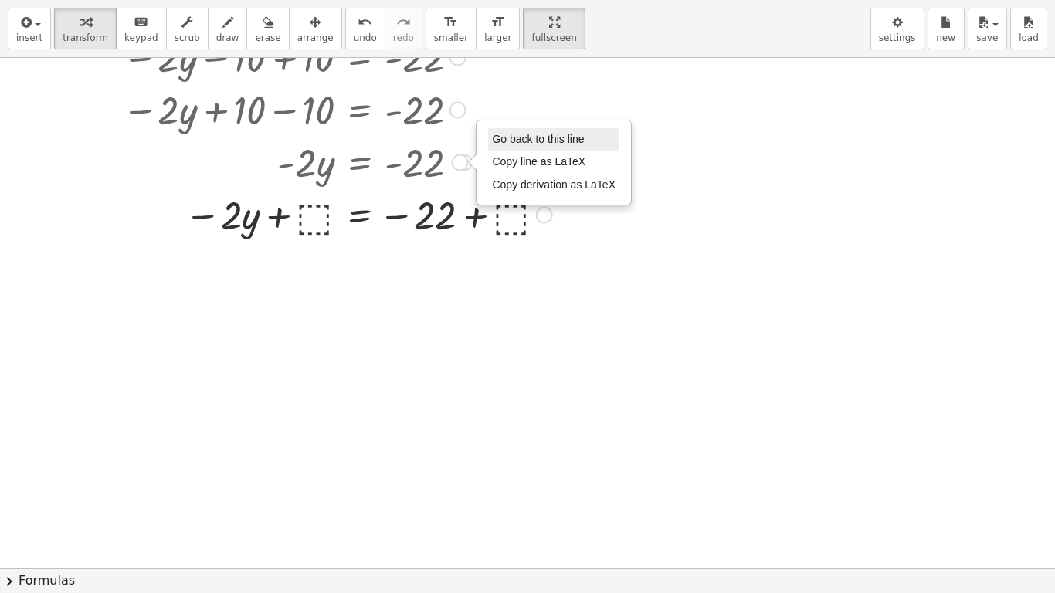
click at [495, 137] on span "Go back to this line" at bounding box center [538, 139] width 92 height 12
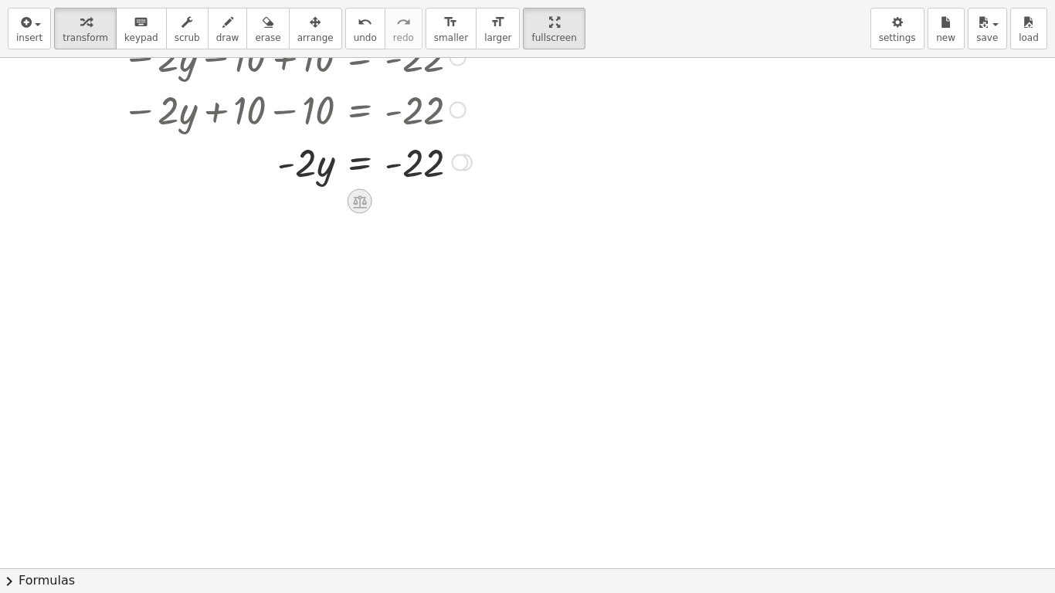
click at [359, 208] on icon at bounding box center [360, 201] width 14 height 13
click at [393, 207] on span "÷" at bounding box center [390, 202] width 8 height 22
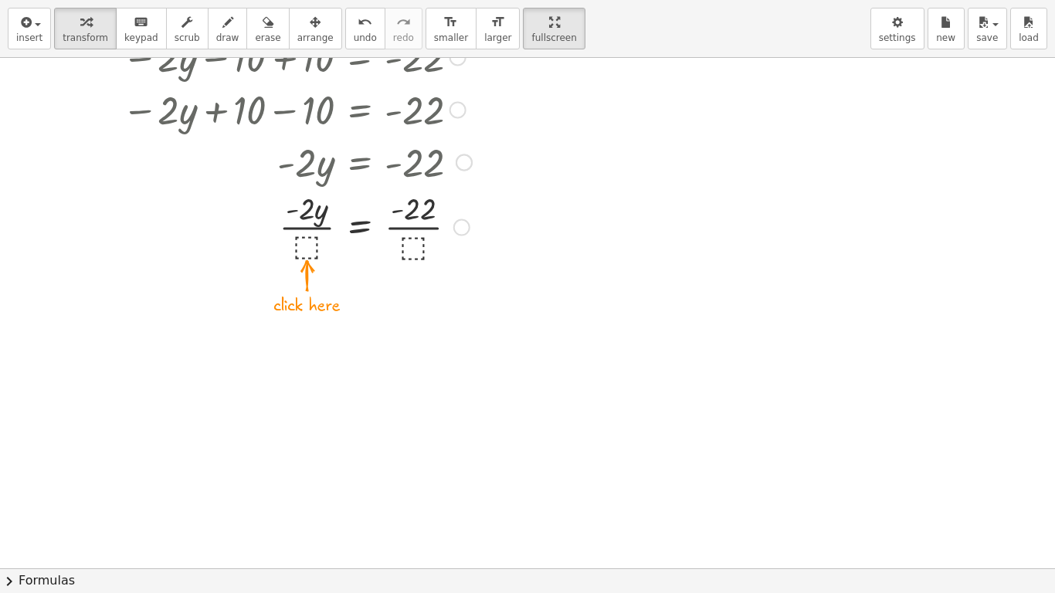
click at [304, 247] on div at bounding box center [334, 225] width 453 height 77
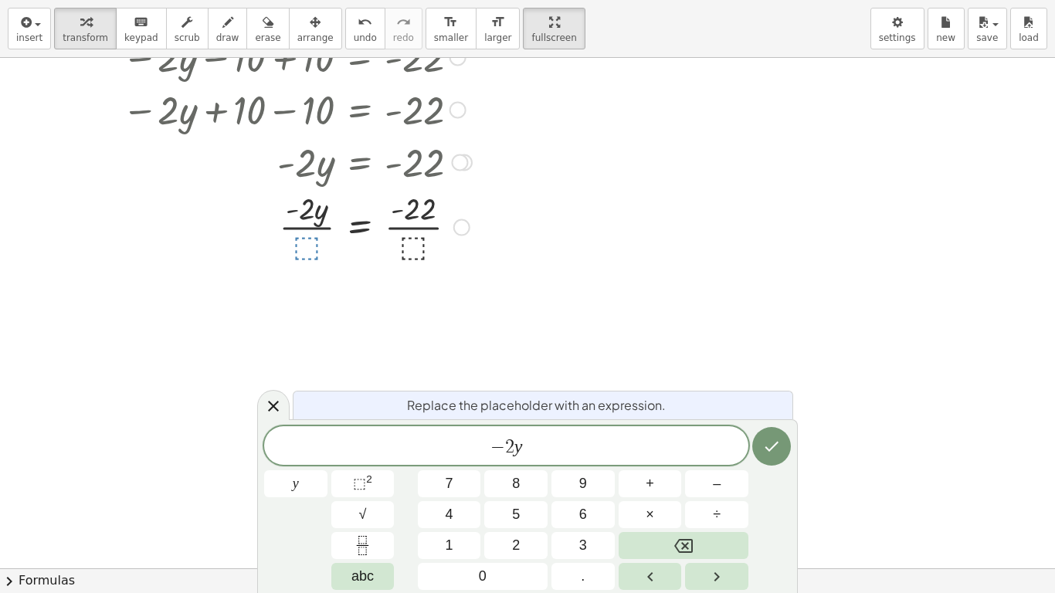
scroll to position [0, 0]
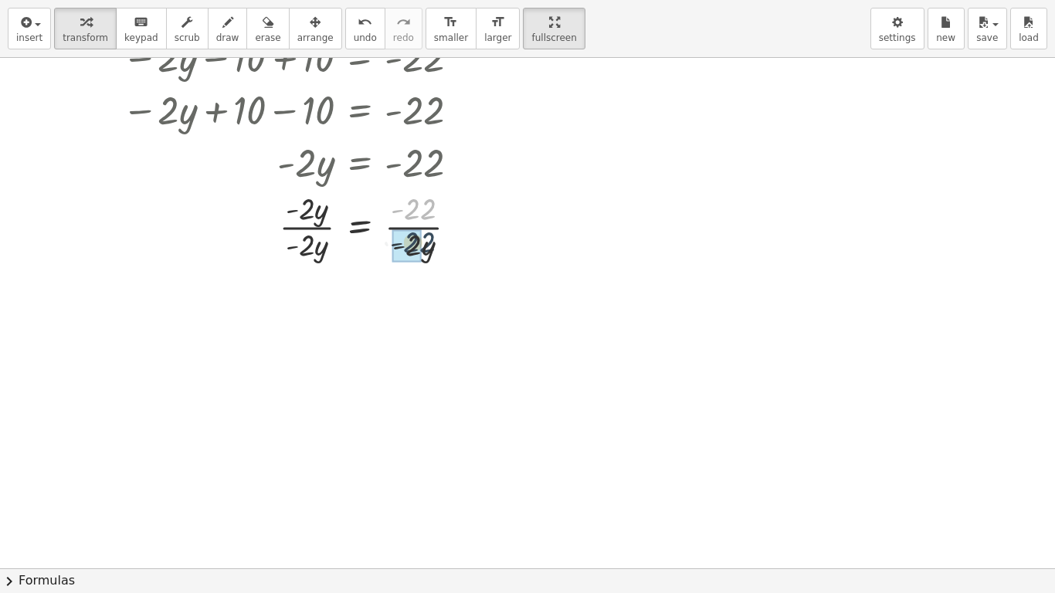
drag, startPoint x: 417, startPoint y: 207, endPoint x: 416, endPoint y: 246, distance: 38.6
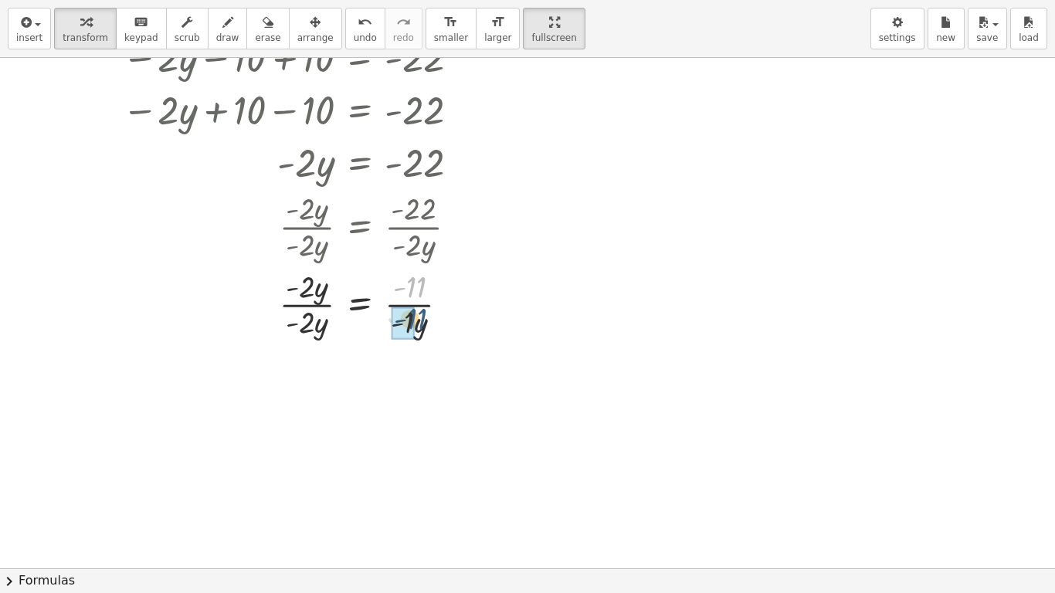
drag, startPoint x: 421, startPoint y: 292, endPoint x: 422, endPoint y: 324, distance: 32.4
click at [422, 324] on div at bounding box center [334, 303] width 453 height 77
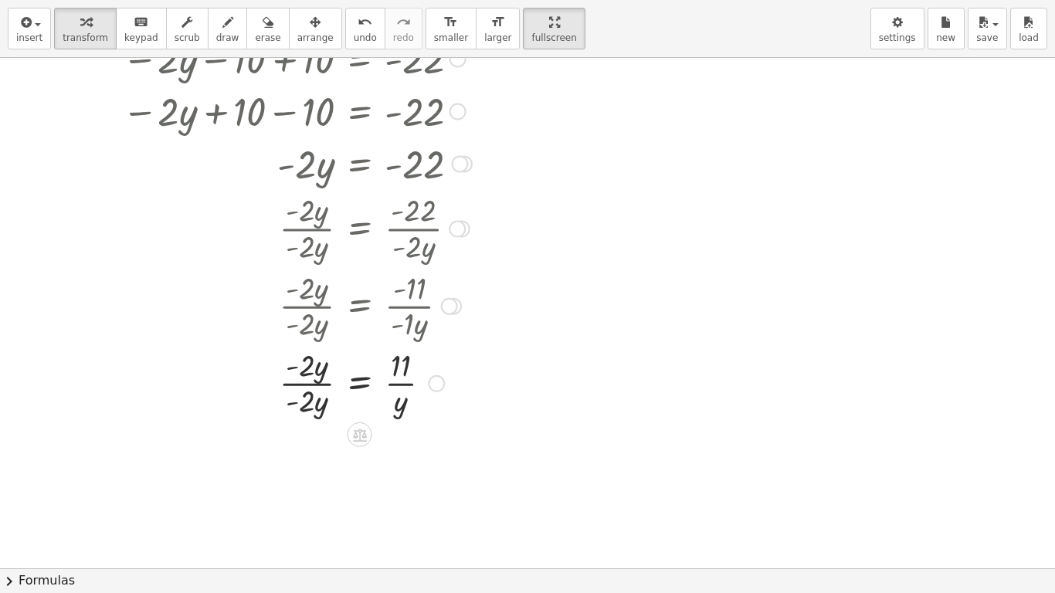
scroll to position [697, 0]
drag, startPoint x: 386, startPoint y: 372, endPoint x: 383, endPoint y: 416, distance: 44.9
click at [383, 416] on div at bounding box center [334, 382] width 453 height 77
drag, startPoint x: 307, startPoint y: 369, endPoint x: 307, endPoint y: 405, distance: 36.3
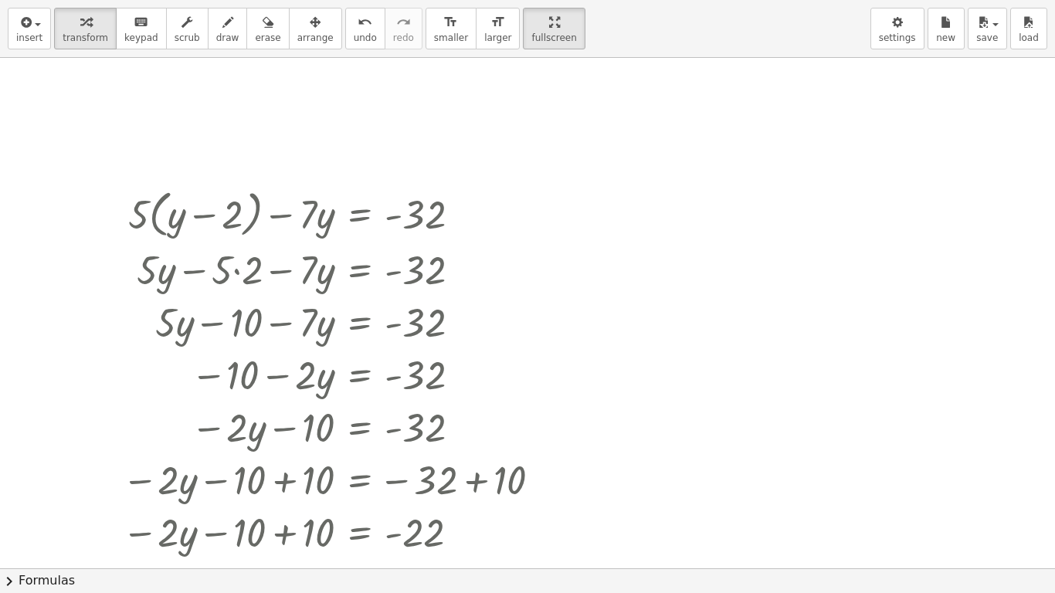
scroll to position [223, 0]
click at [354, 32] on span "undo" at bounding box center [365, 37] width 23 height 11
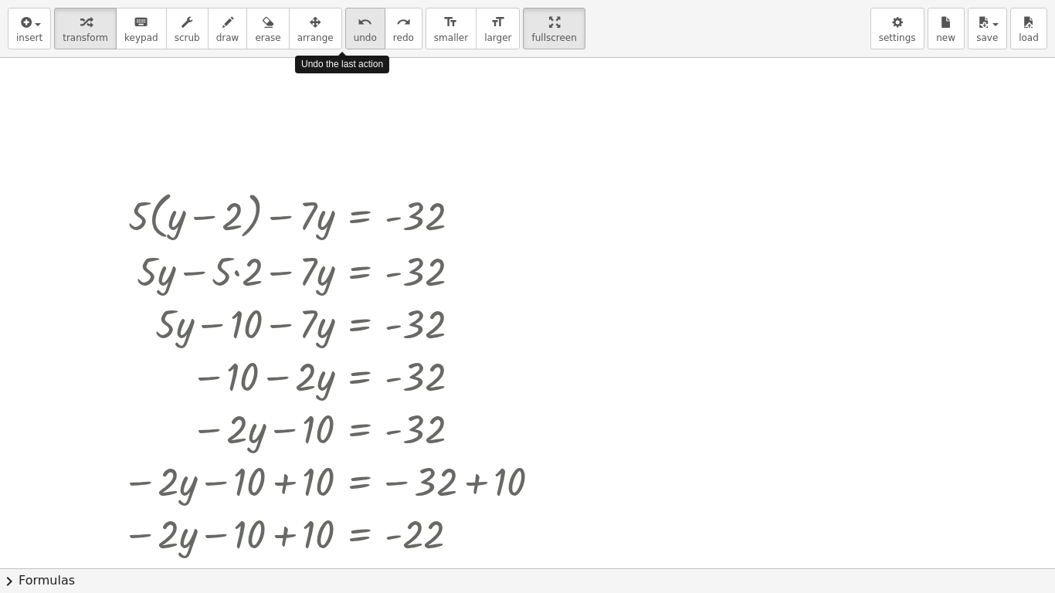
click at [354, 32] on span "undo" at bounding box center [365, 37] width 23 height 11
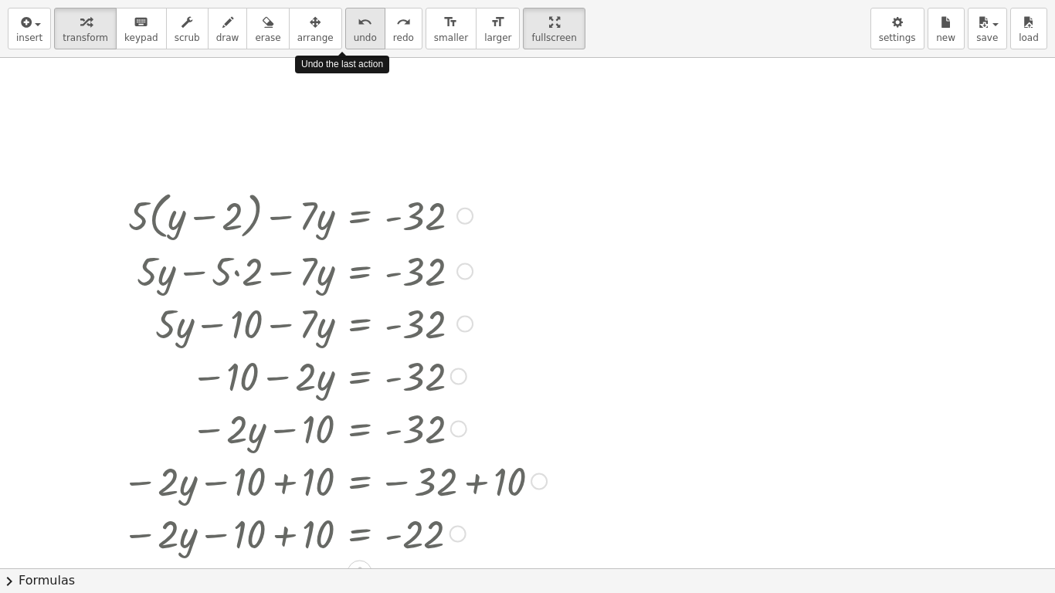
click at [354, 32] on span "undo" at bounding box center [365, 37] width 23 height 11
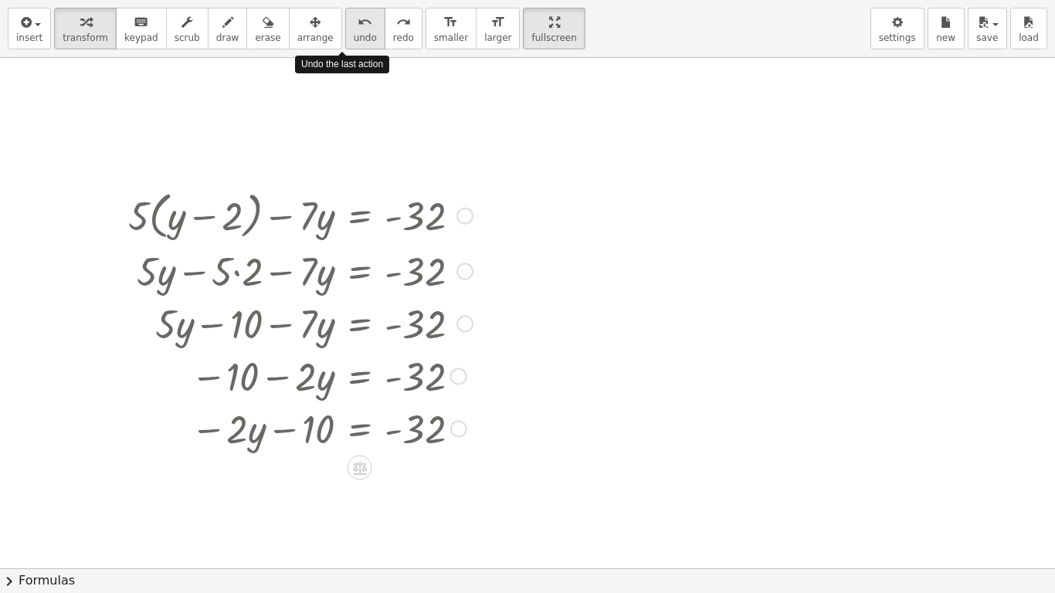
click at [354, 32] on span "undo" at bounding box center [365, 37] width 23 height 11
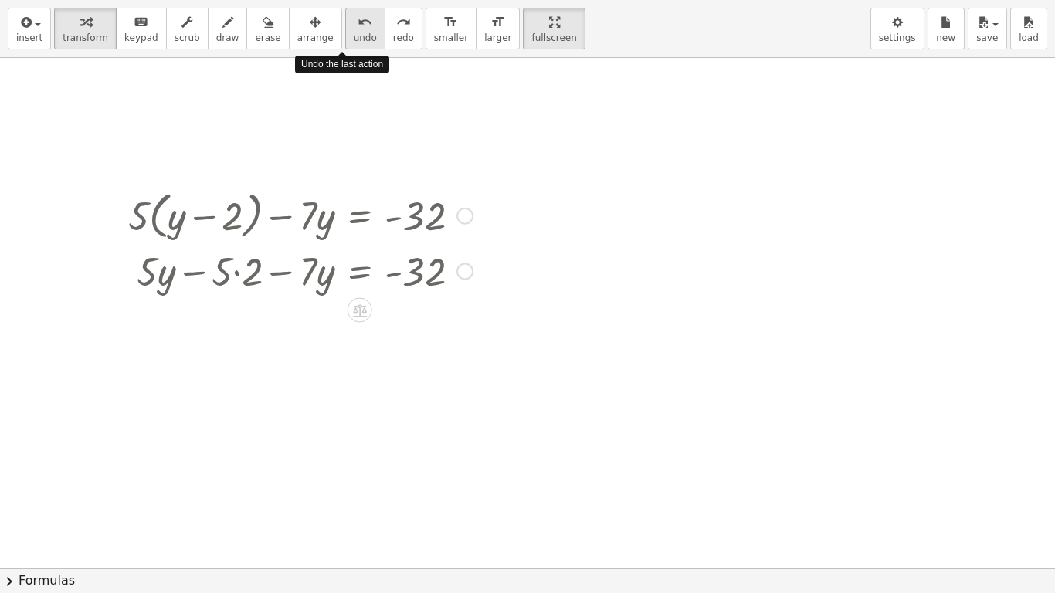
click at [354, 32] on span "undo" at bounding box center [365, 37] width 23 height 11
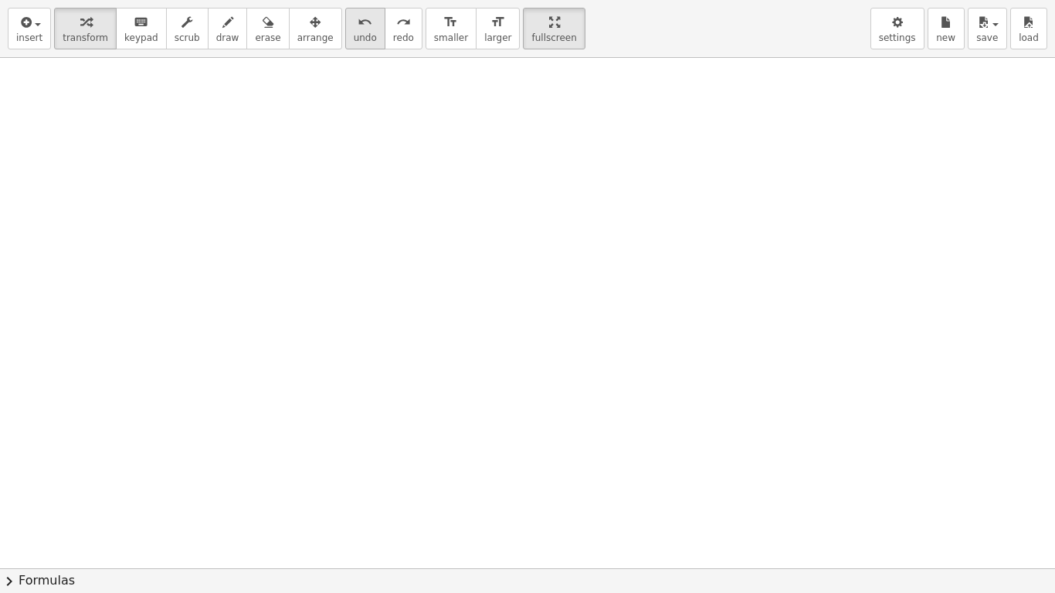
click at [354, 42] on span "undo" at bounding box center [365, 37] width 23 height 11
click at [29, 47] on button "insert" at bounding box center [29, 29] width 43 height 42
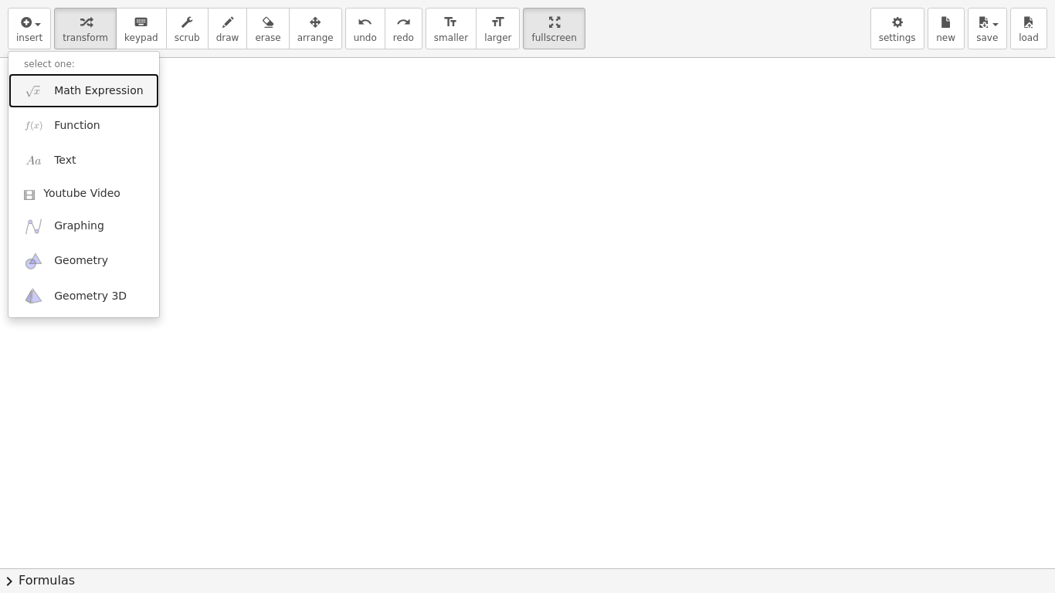
click at [51, 93] on link "Math Expression" at bounding box center [83, 90] width 151 height 35
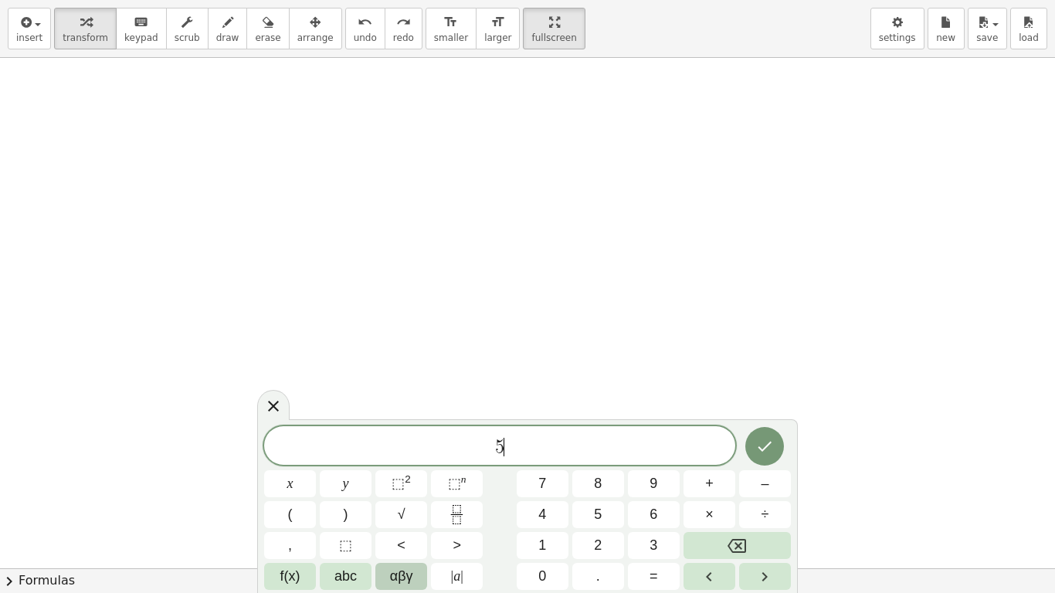
scroll to position [12, 0]
